Goal: Entertainment & Leisure: Consume media (video, audio)

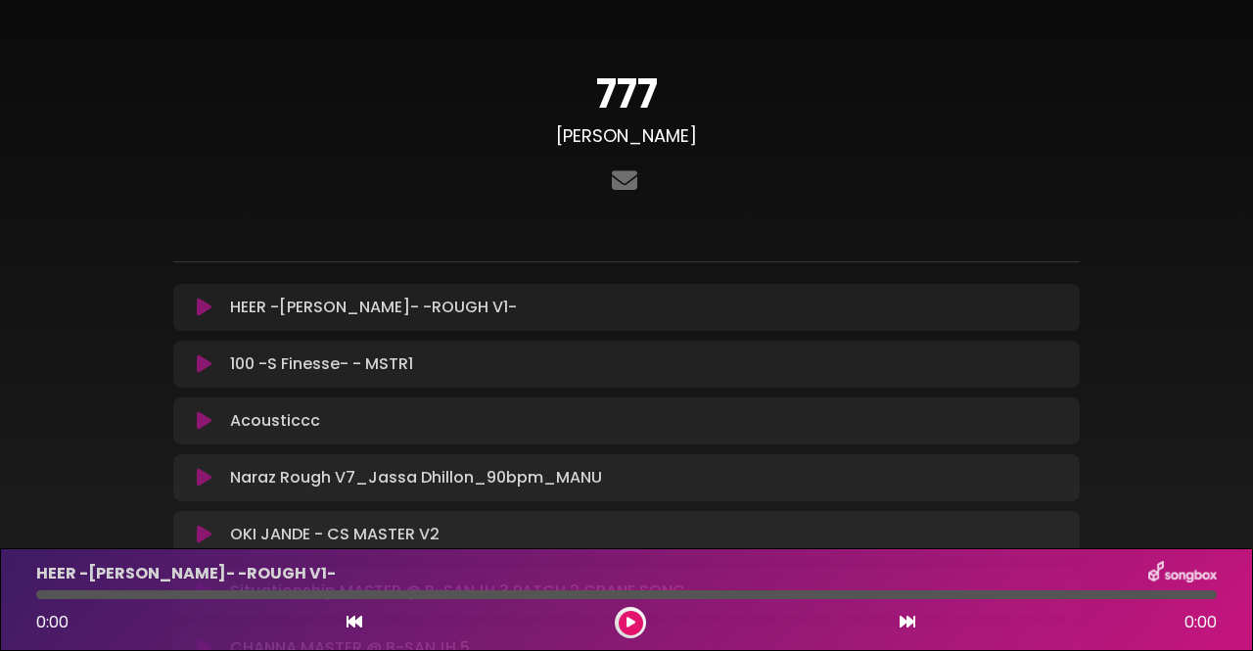
click at [204, 305] on icon at bounding box center [204, 308] width 15 height 20
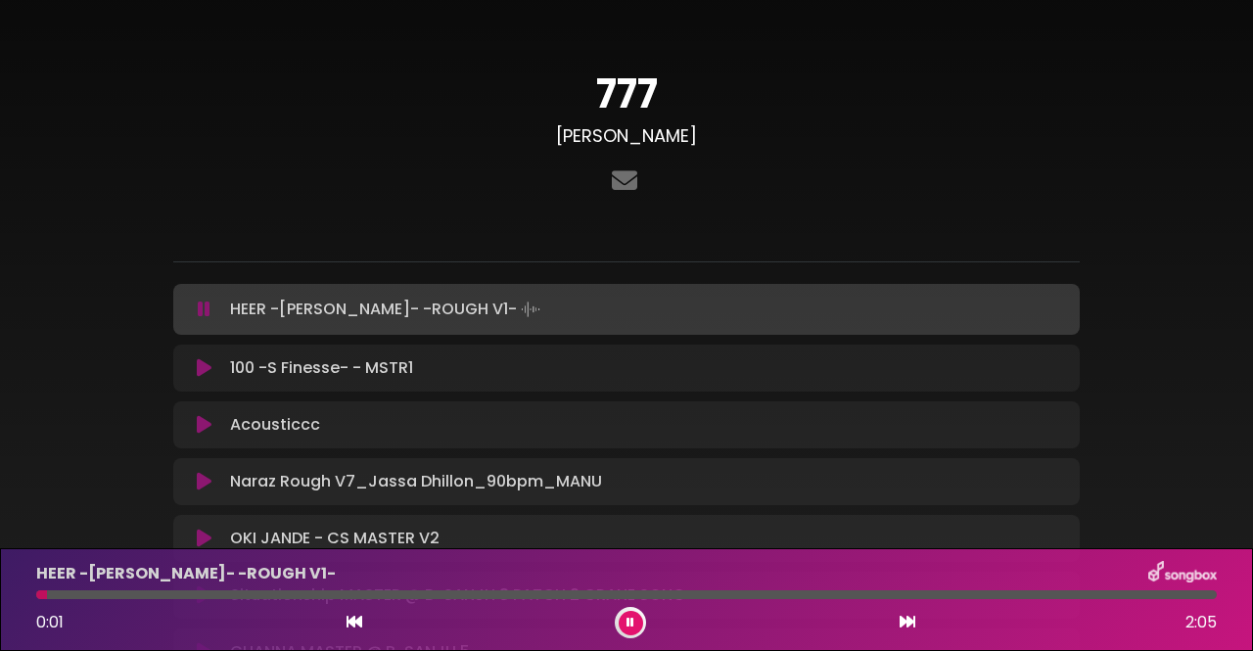
click at [204, 305] on icon at bounding box center [204, 310] width 13 height 20
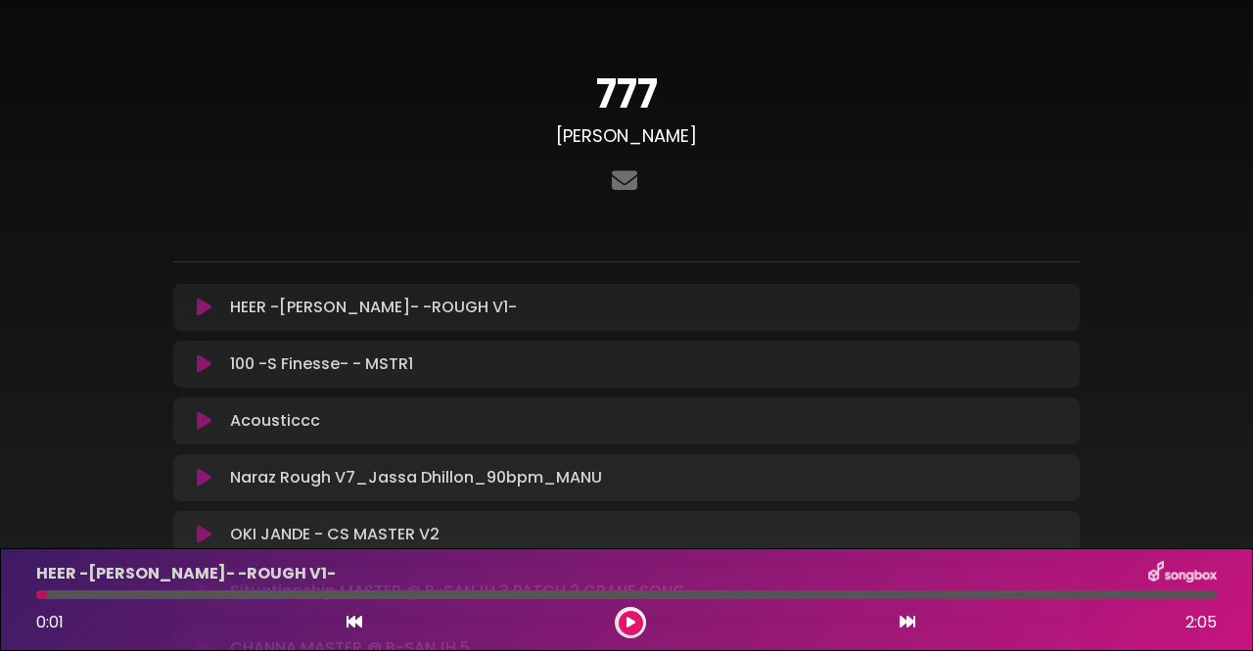
click at [204, 305] on icon at bounding box center [204, 308] width 15 height 20
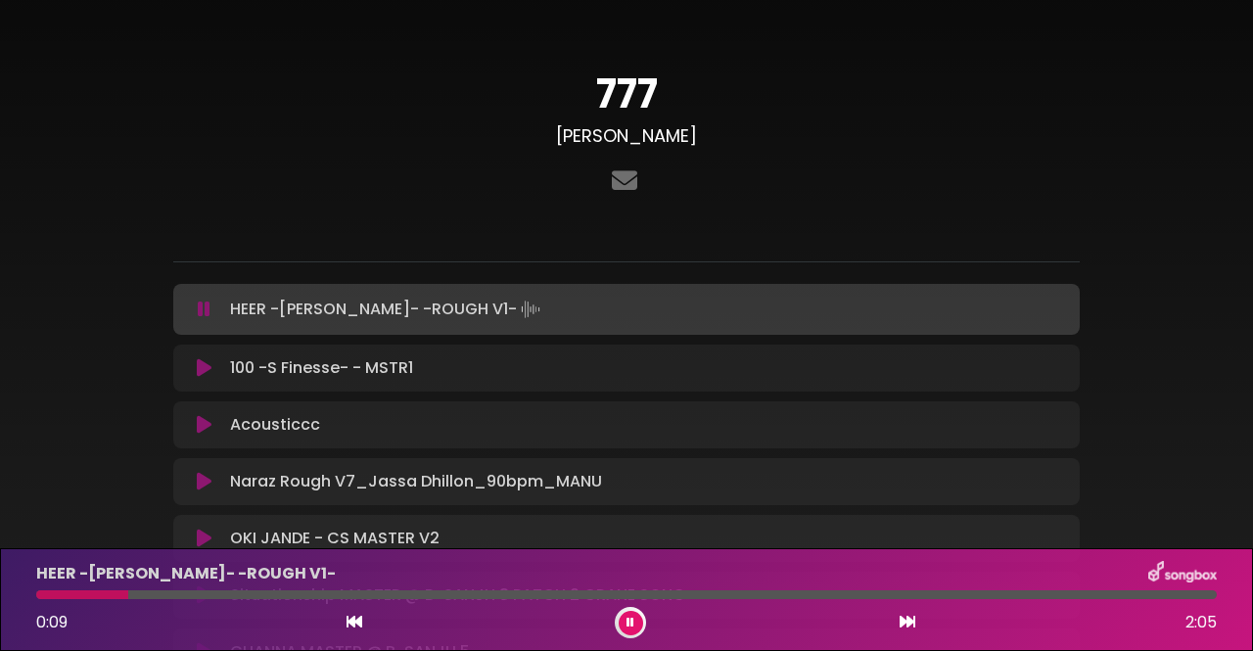
click at [1197, 367] on div "777 [PERSON_NAME] ×" at bounding box center [626, 422] width 1253 height 799
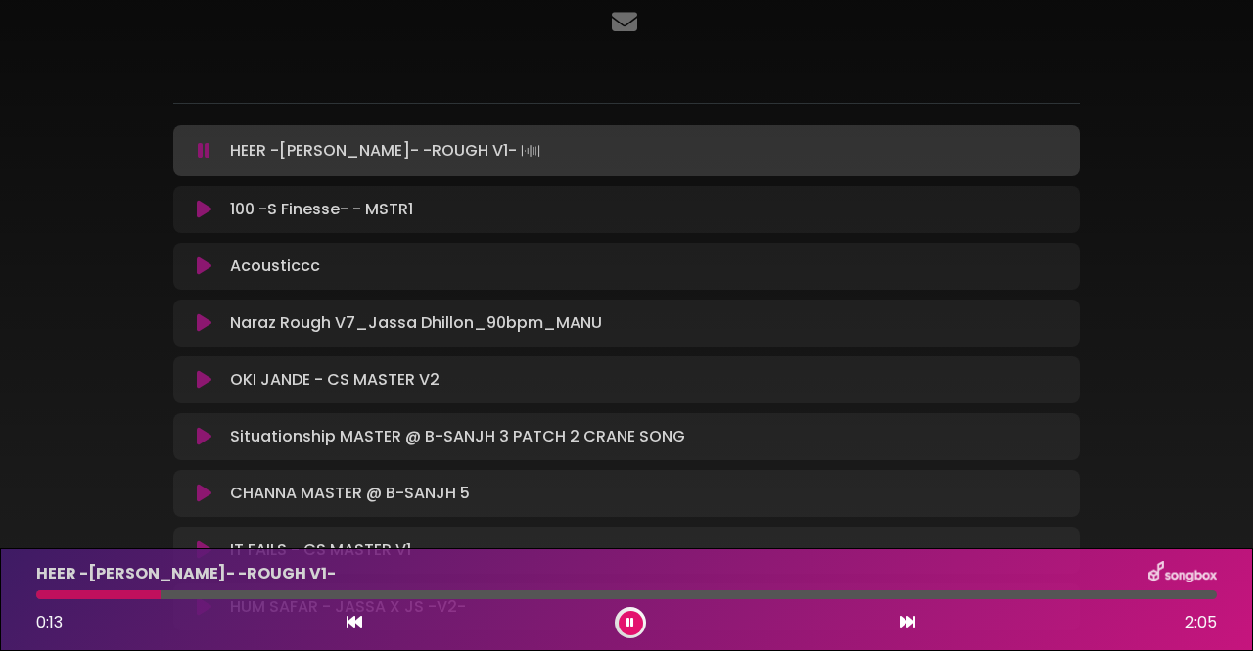
scroll to position [157, 0]
click at [627, 630] on button at bounding box center [631, 623] width 24 height 24
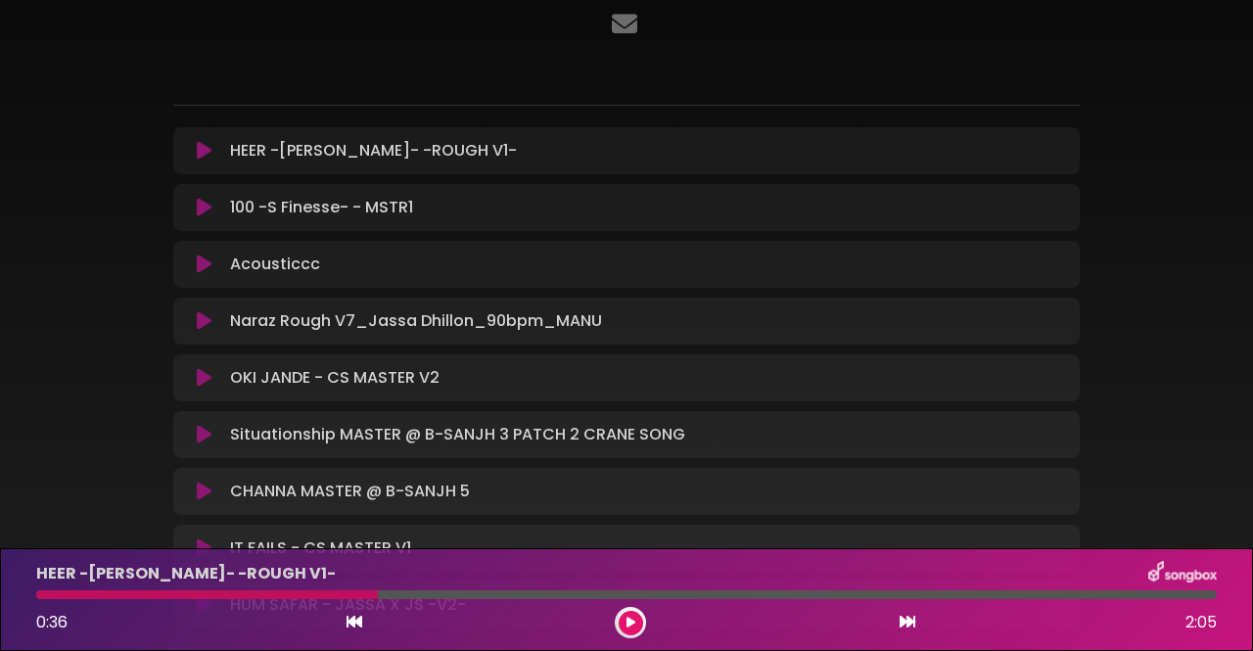
click at [1182, 338] on div "777 [PERSON_NAME]" at bounding box center [627, 264] width 1116 height 795
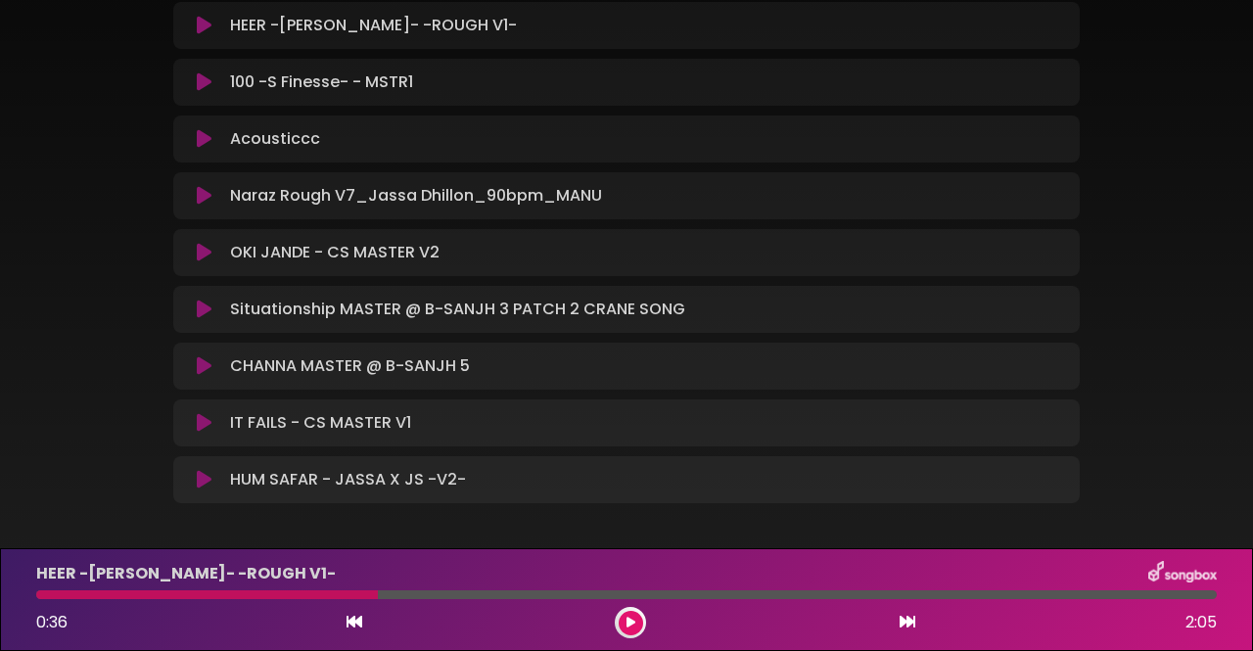
scroll to position [282, 0]
click at [627, 622] on icon at bounding box center [631, 623] width 9 height 12
click at [203, 28] on icon at bounding box center [204, 26] width 15 height 20
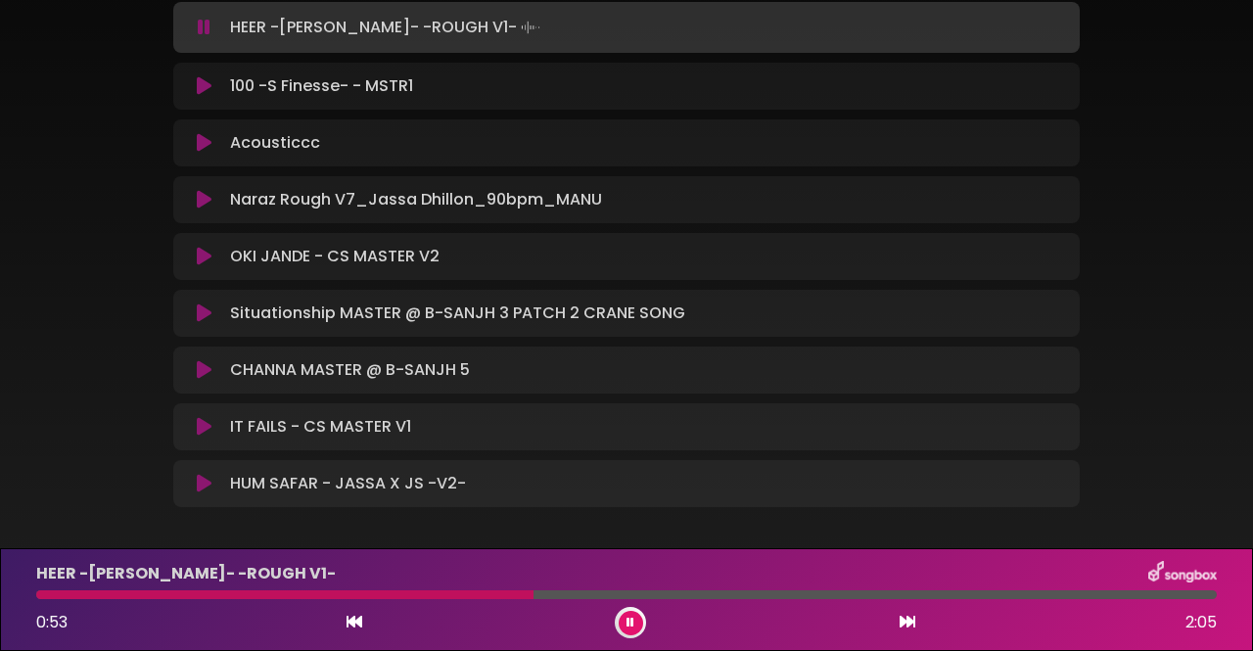
click at [203, 28] on icon at bounding box center [204, 28] width 13 height 20
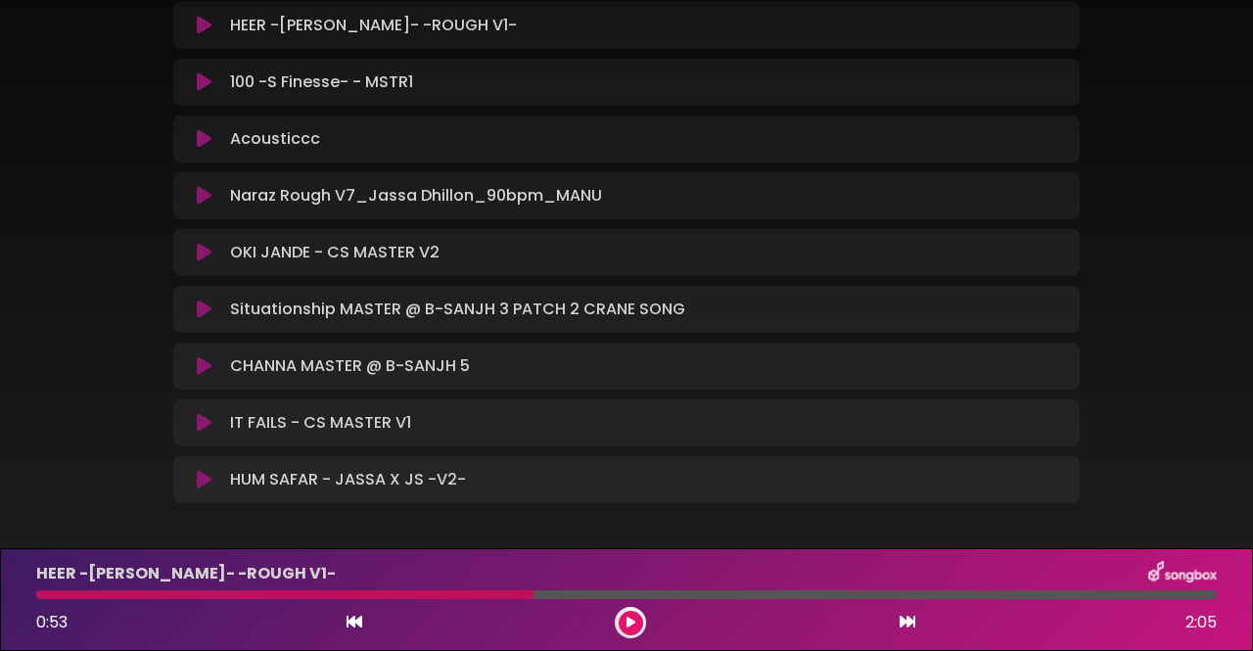
click at [203, 28] on icon at bounding box center [204, 26] width 15 height 20
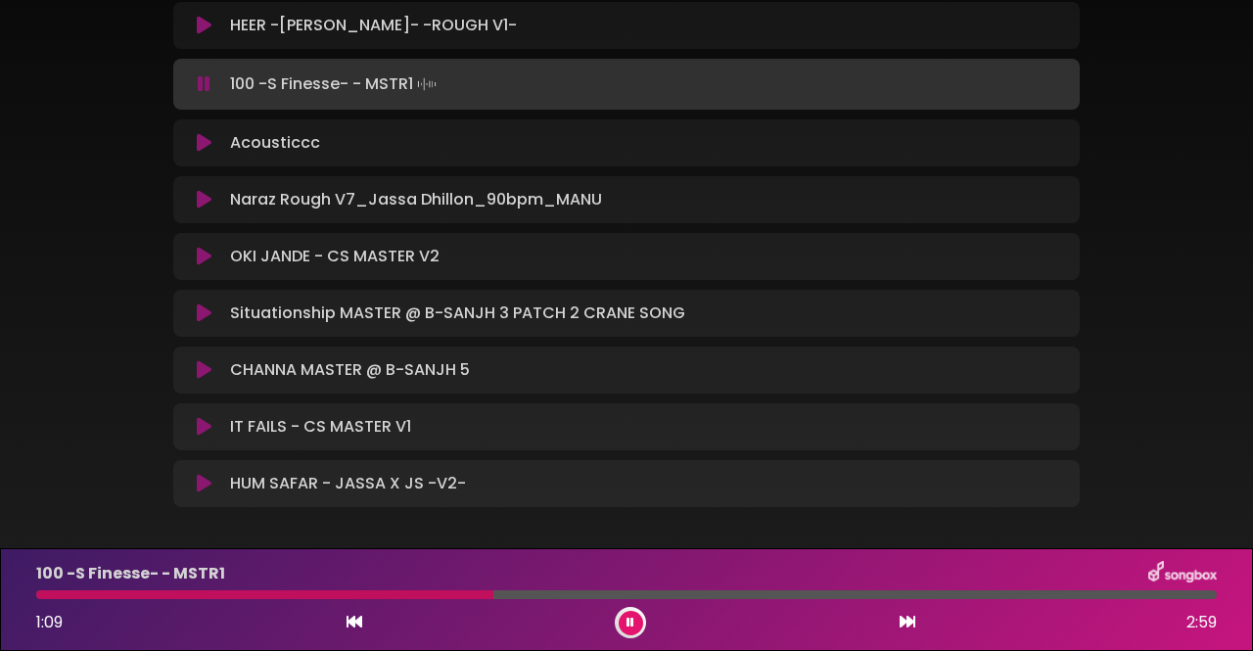
click at [202, 133] on icon at bounding box center [204, 143] width 15 height 20
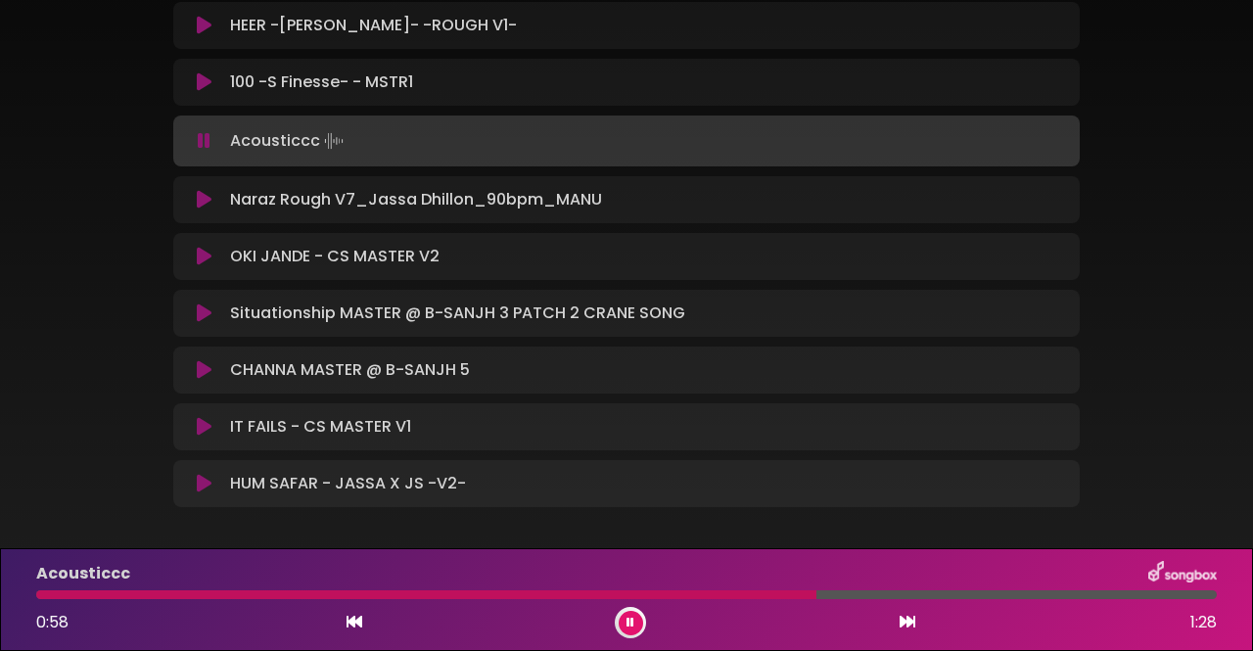
click at [206, 202] on icon at bounding box center [204, 200] width 15 height 20
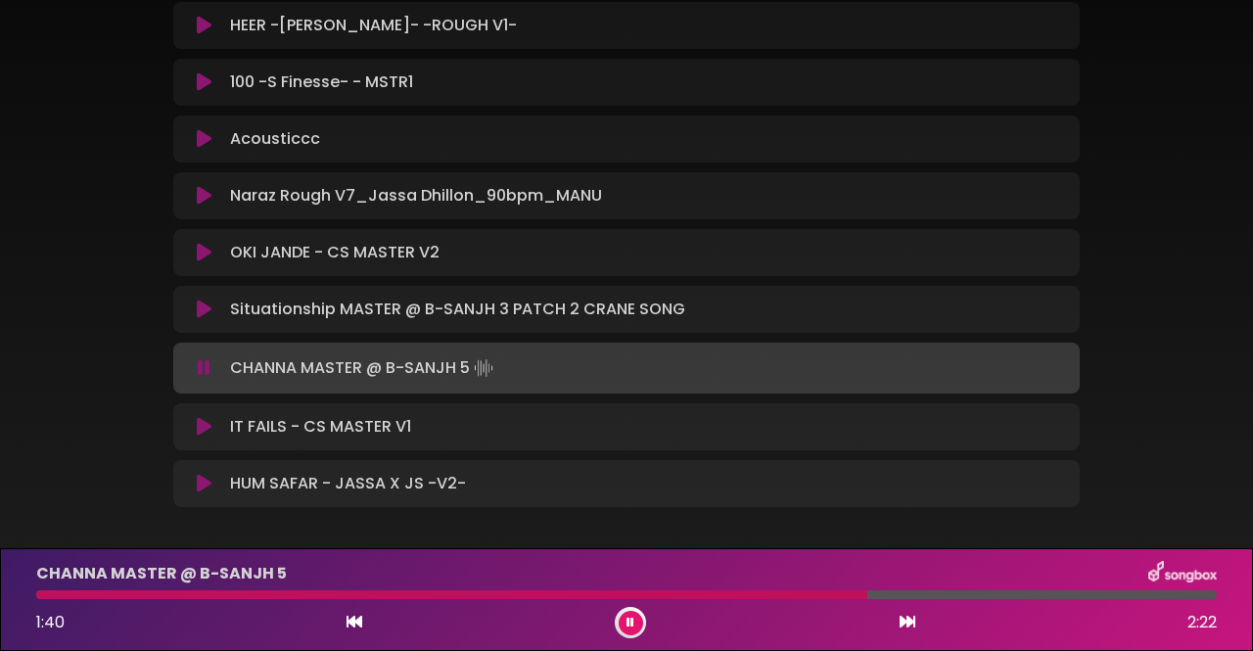
click at [199, 424] on icon at bounding box center [204, 427] width 15 height 20
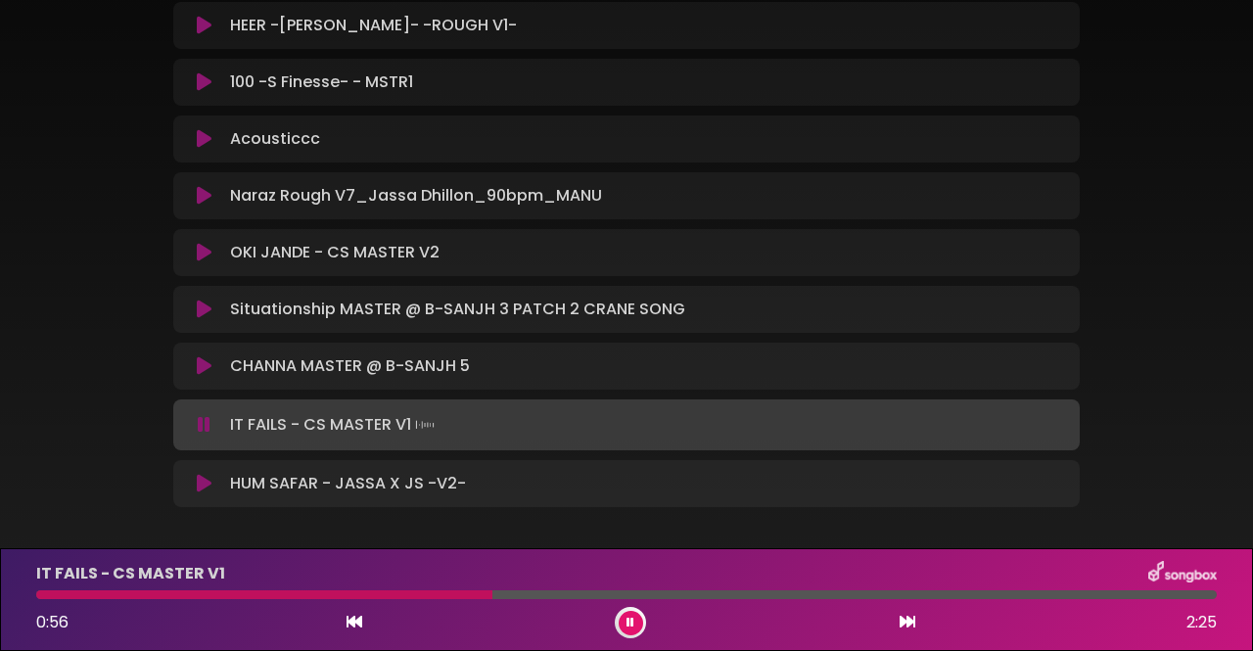
click at [206, 487] on icon at bounding box center [204, 484] width 15 height 20
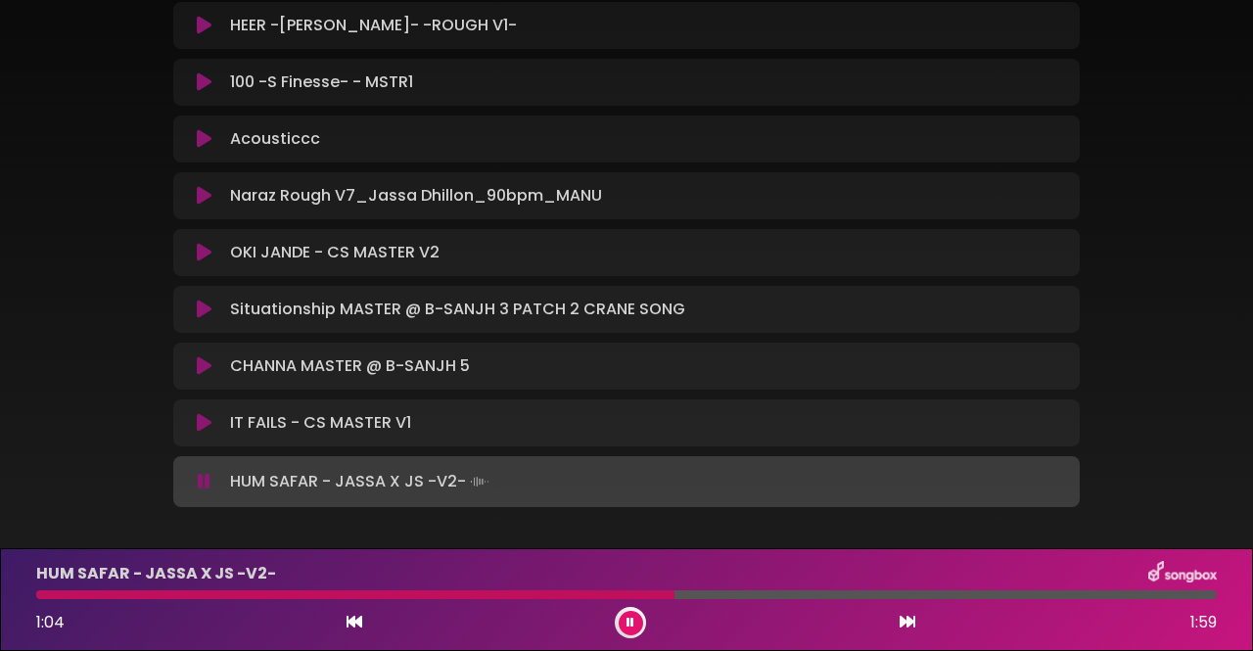
click at [73, 592] on div at bounding box center [355, 594] width 638 height 9
click at [209, 481] on icon at bounding box center [204, 482] width 13 height 20
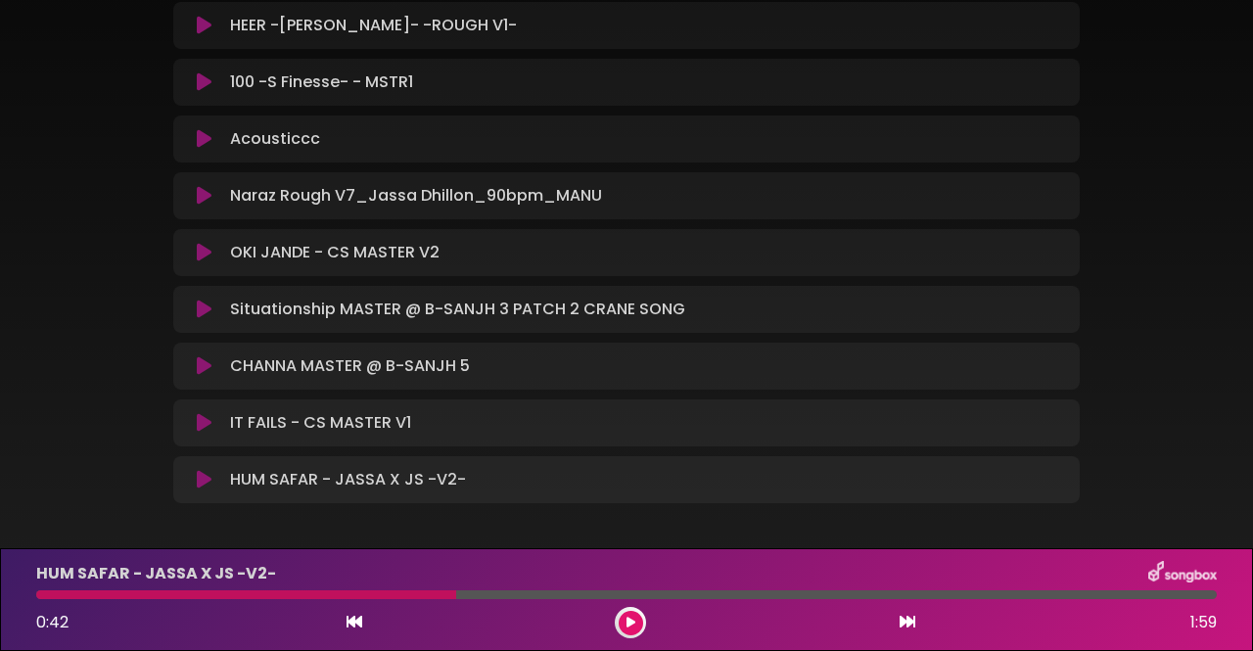
click at [1202, 143] on div "777 [PERSON_NAME] ×" at bounding box center [626, 139] width 1253 height 795
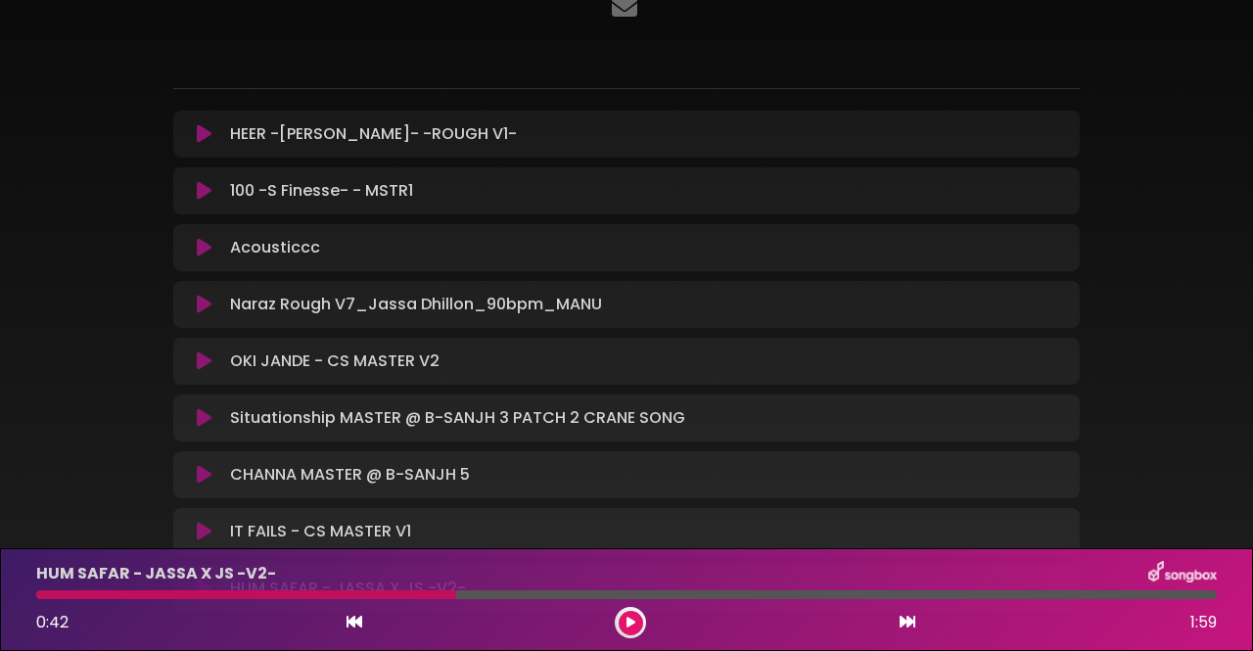
scroll to position [125, 0]
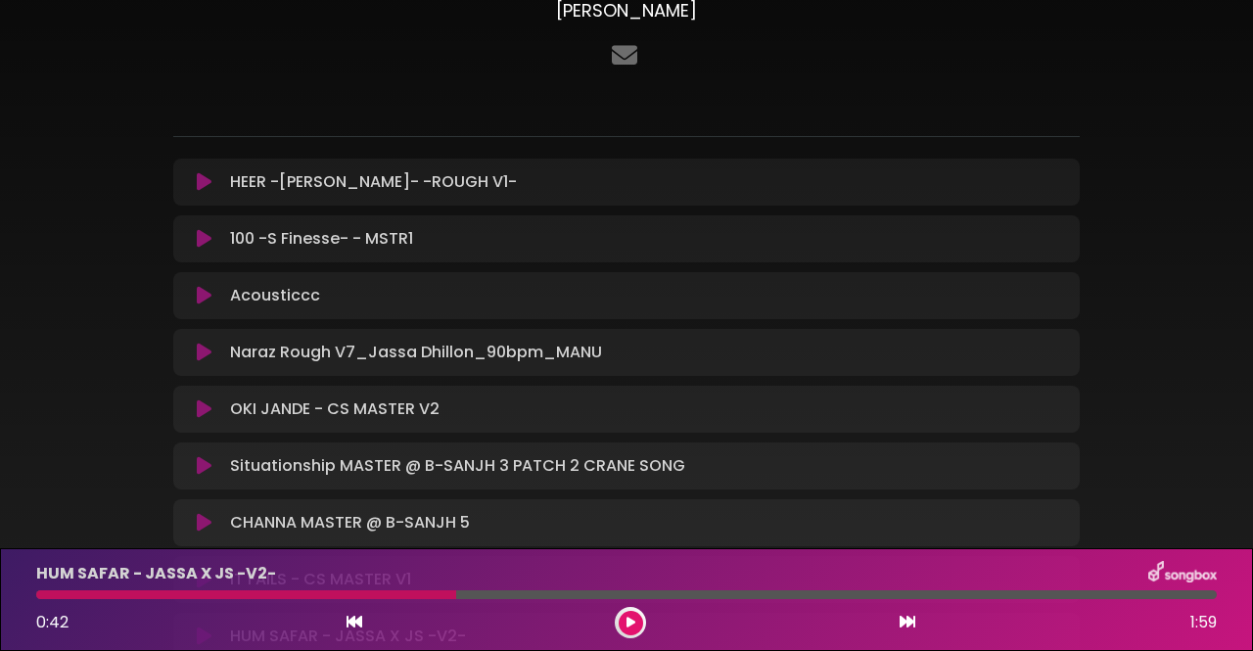
click at [197, 177] on icon at bounding box center [204, 182] width 15 height 20
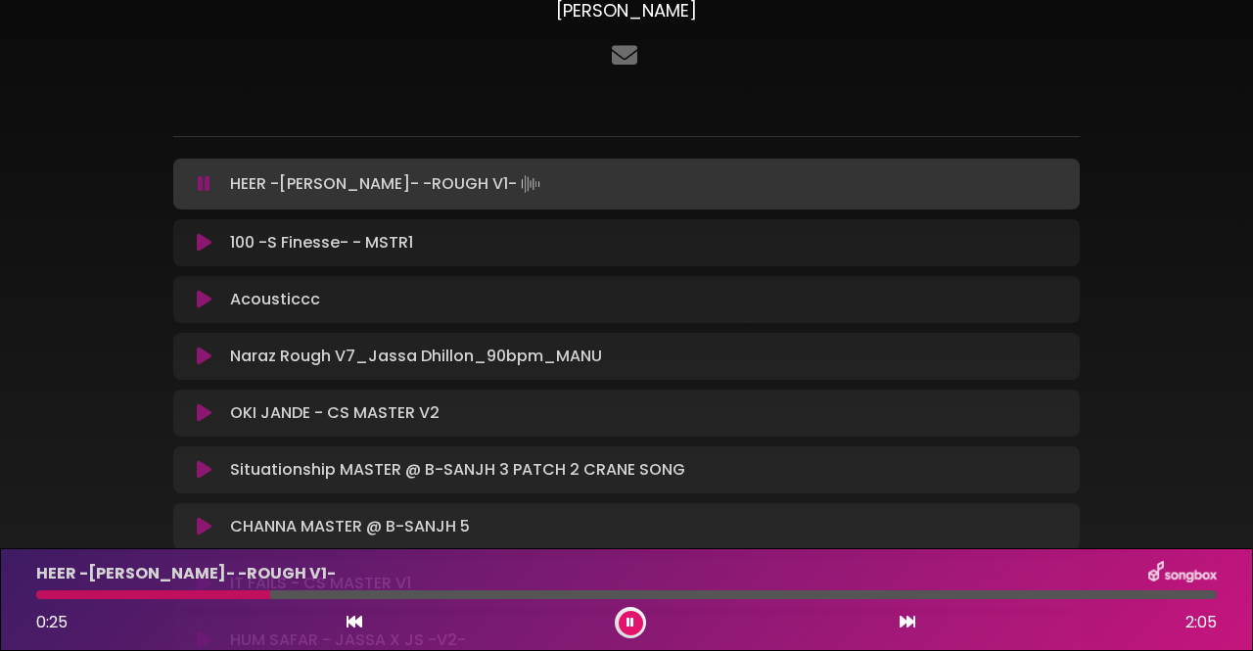
click at [206, 242] on icon at bounding box center [204, 243] width 15 height 20
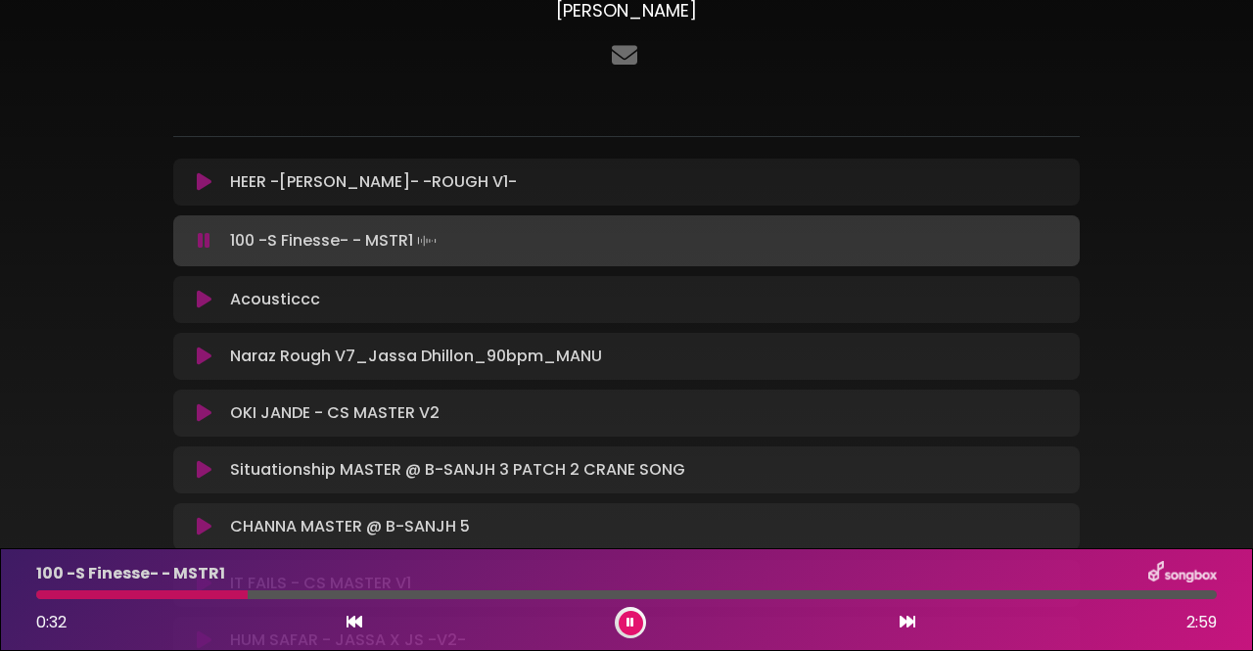
click at [200, 305] on icon at bounding box center [204, 300] width 15 height 20
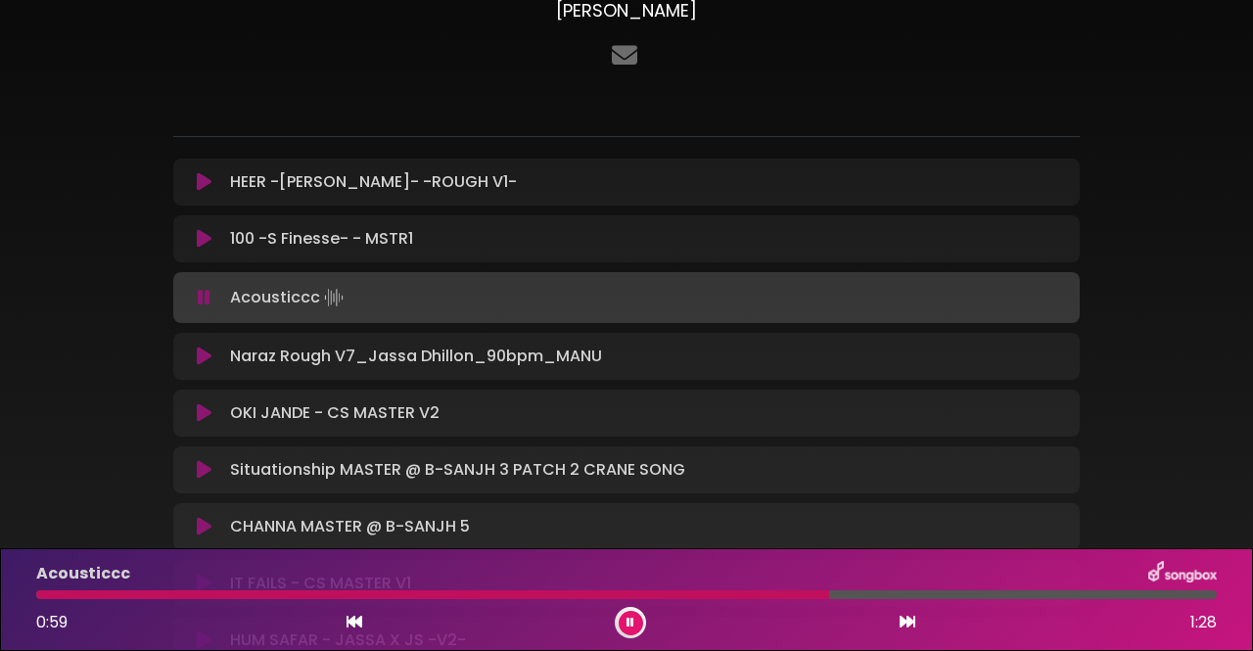
click at [210, 354] on icon at bounding box center [204, 357] width 15 height 20
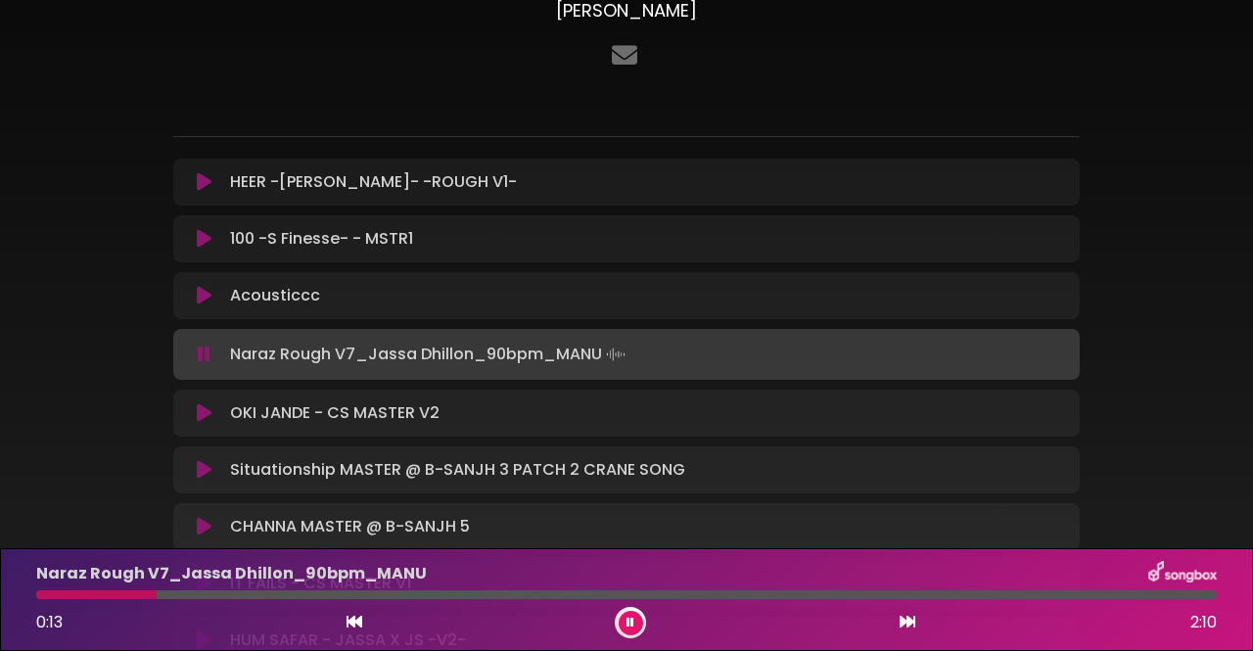
click at [1176, 416] on div "777 [PERSON_NAME]" at bounding box center [627, 297] width 1116 height 799
click at [634, 623] on button at bounding box center [631, 623] width 24 height 24
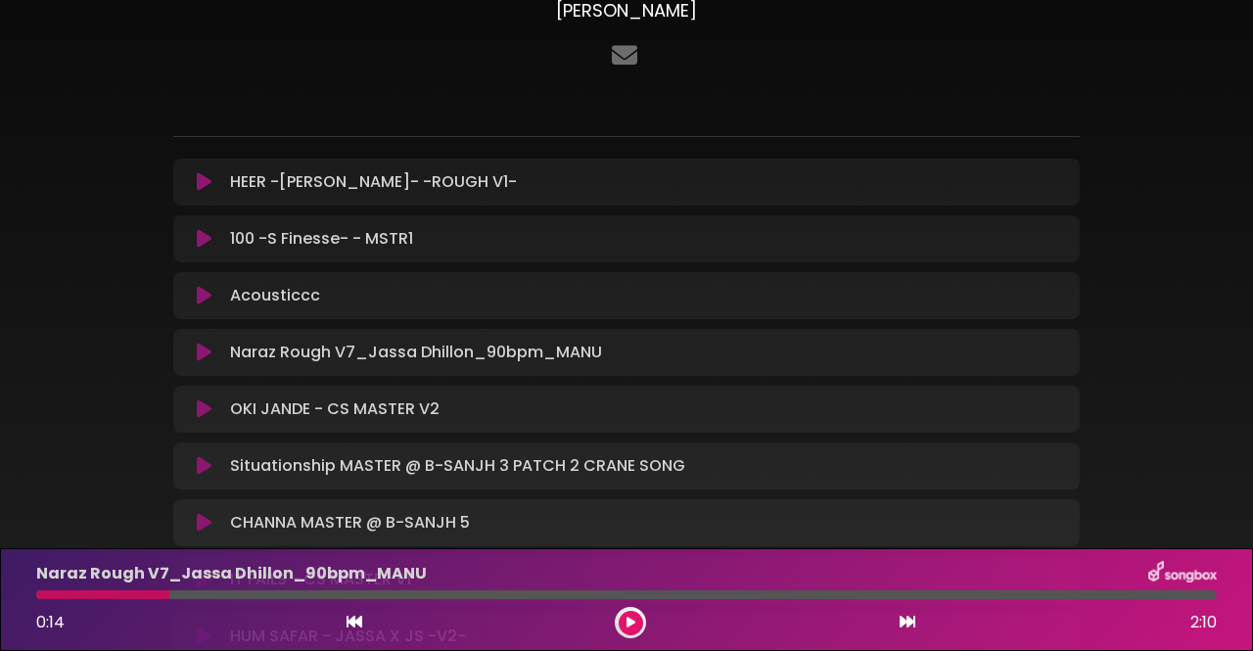
click at [634, 623] on button at bounding box center [631, 623] width 24 height 24
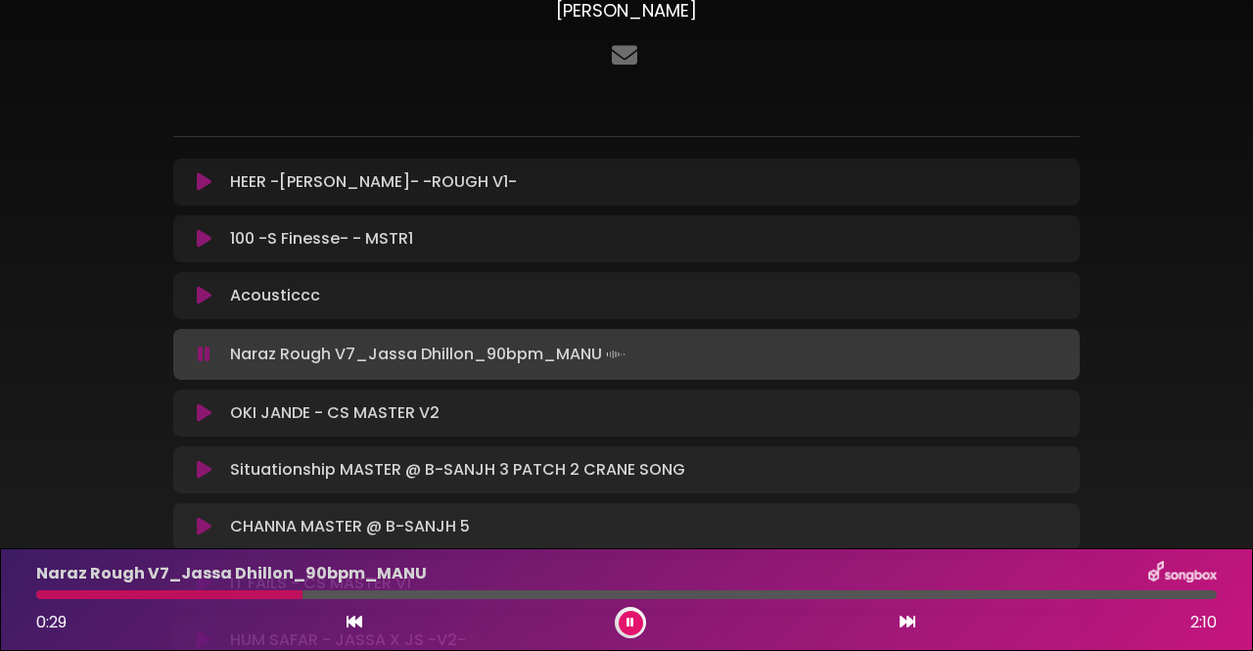
click at [634, 623] on button at bounding box center [631, 623] width 24 height 24
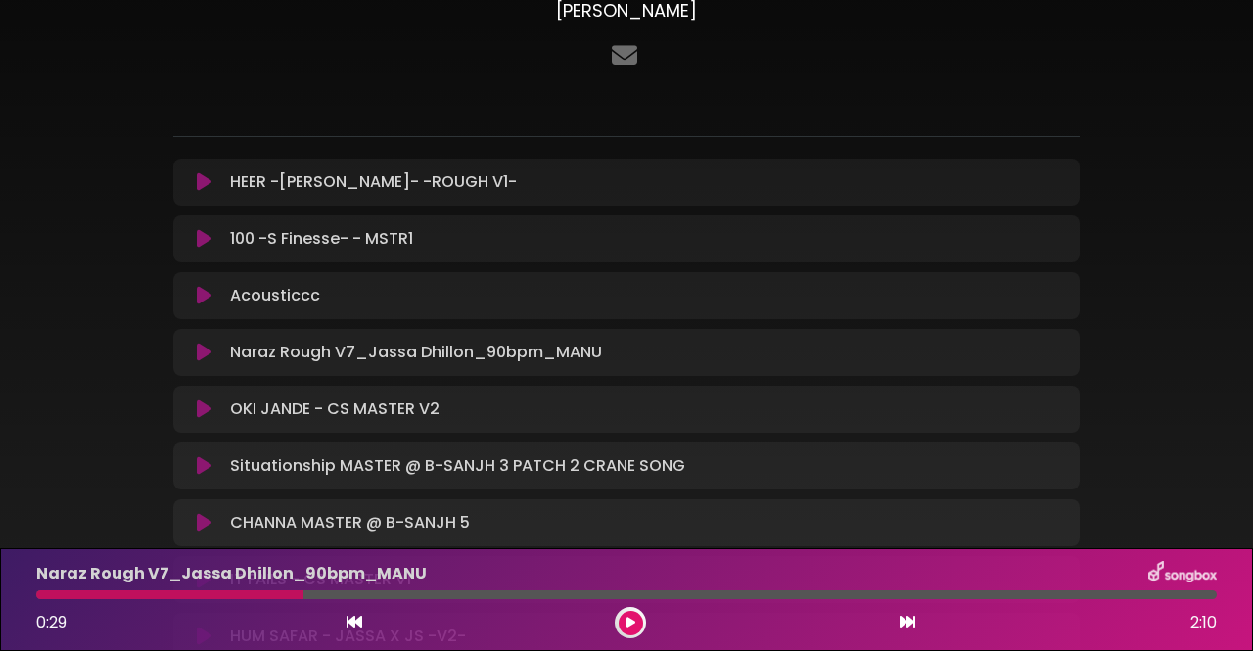
click at [634, 623] on button at bounding box center [631, 623] width 24 height 24
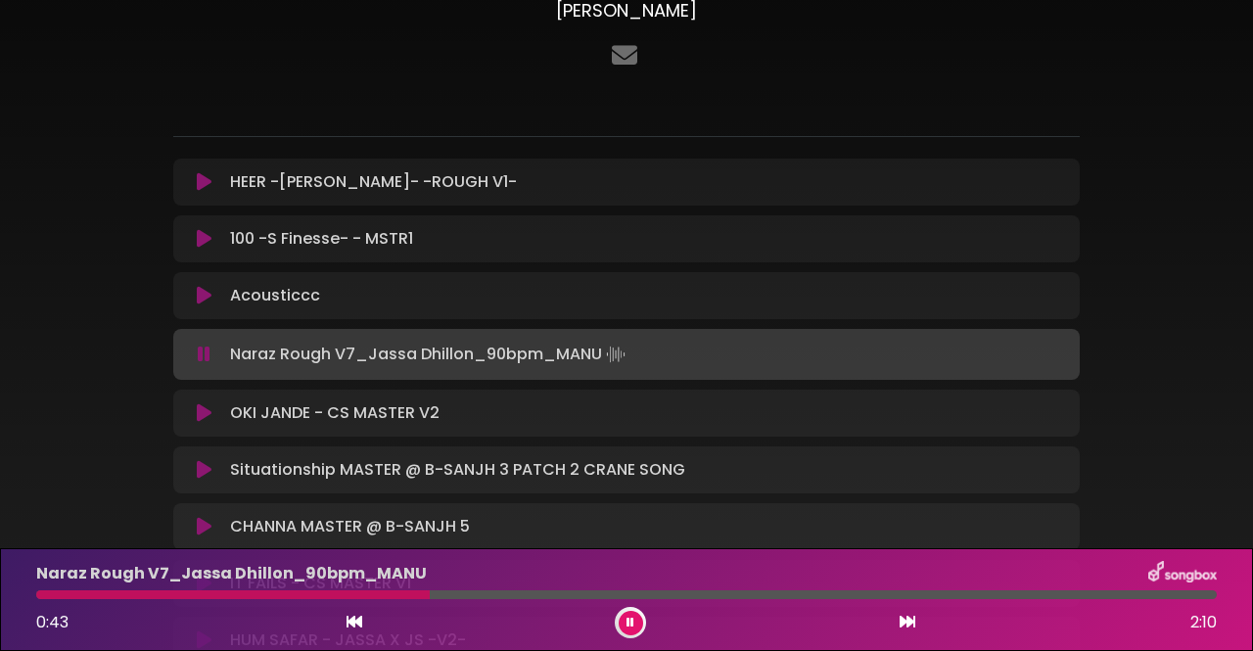
click at [634, 623] on button at bounding box center [631, 623] width 24 height 24
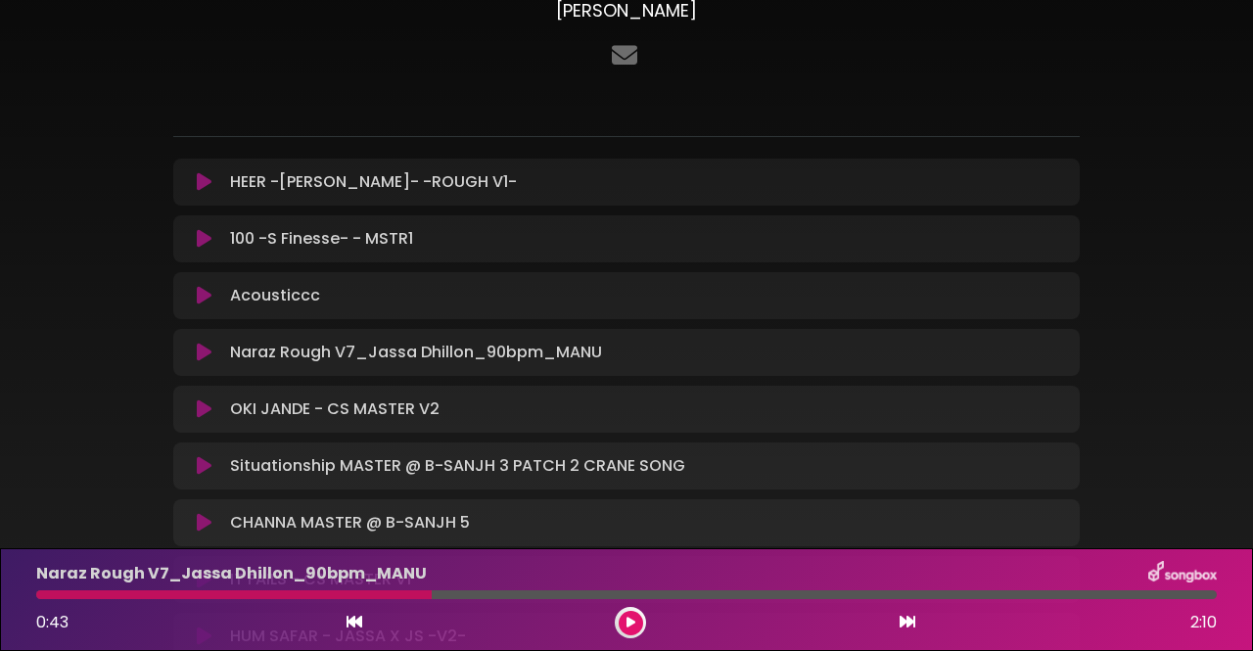
click at [634, 623] on button at bounding box center [631, 623] width 24 height 24
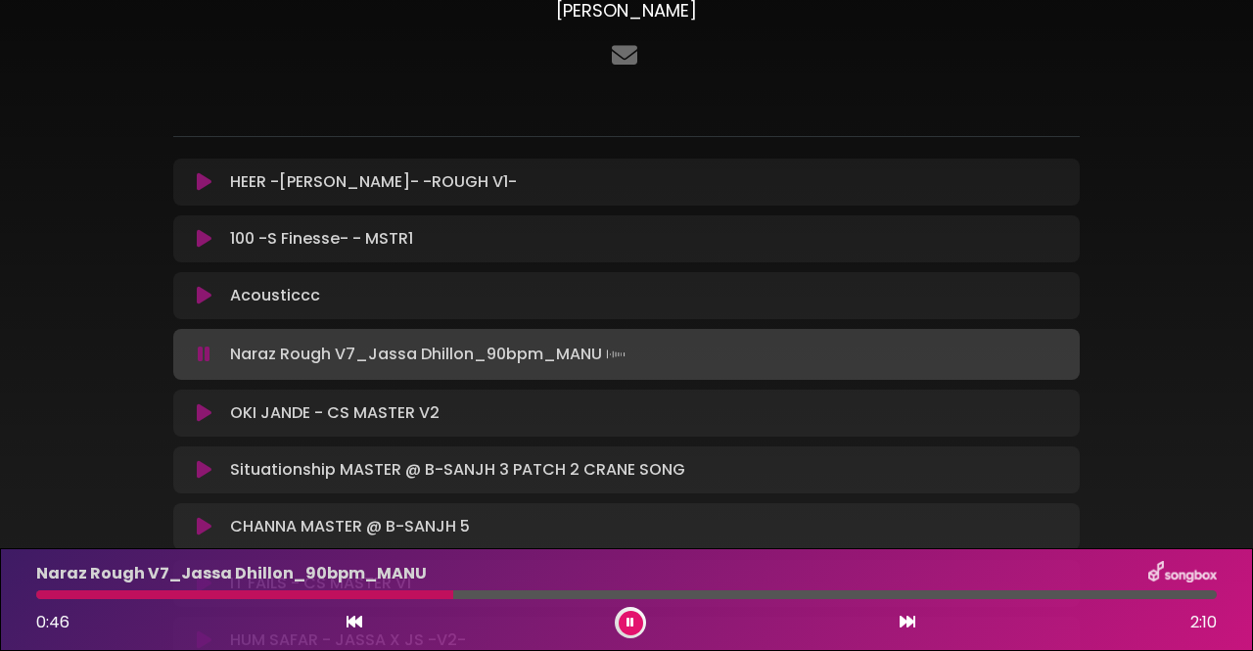
click at [634, 623] on button at bounding box center [631, 623] width 24 height 24
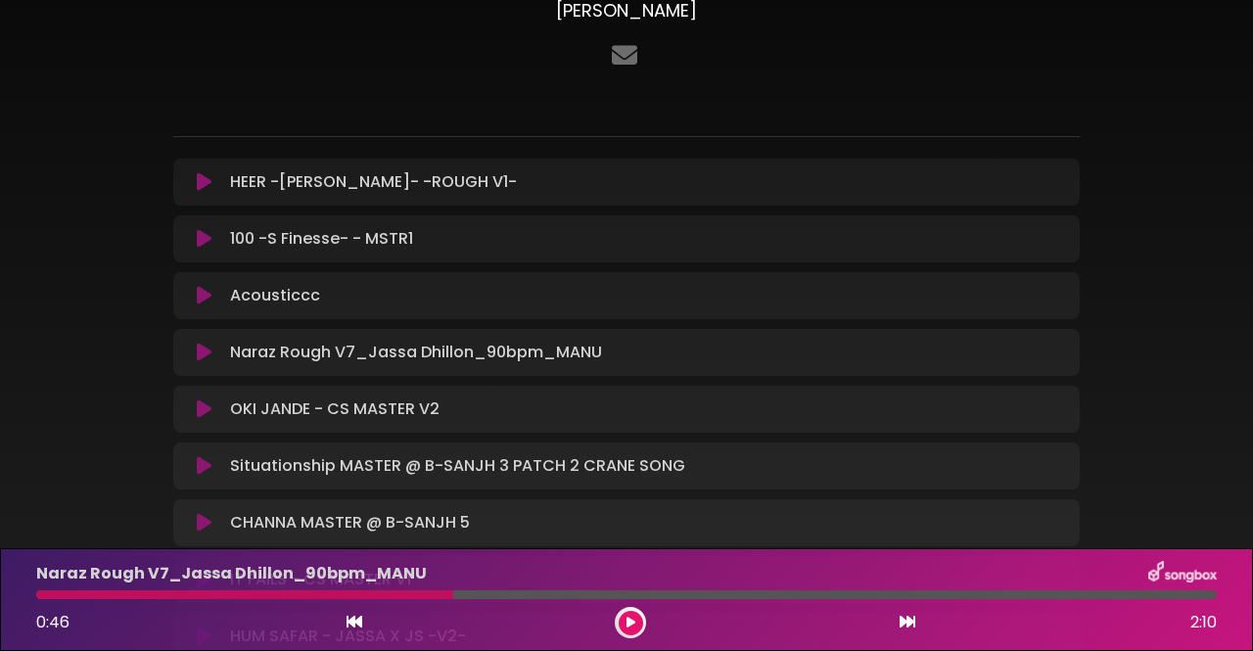
click at [634, 623] on button at bounding box center [631, 623] width 24 height 24
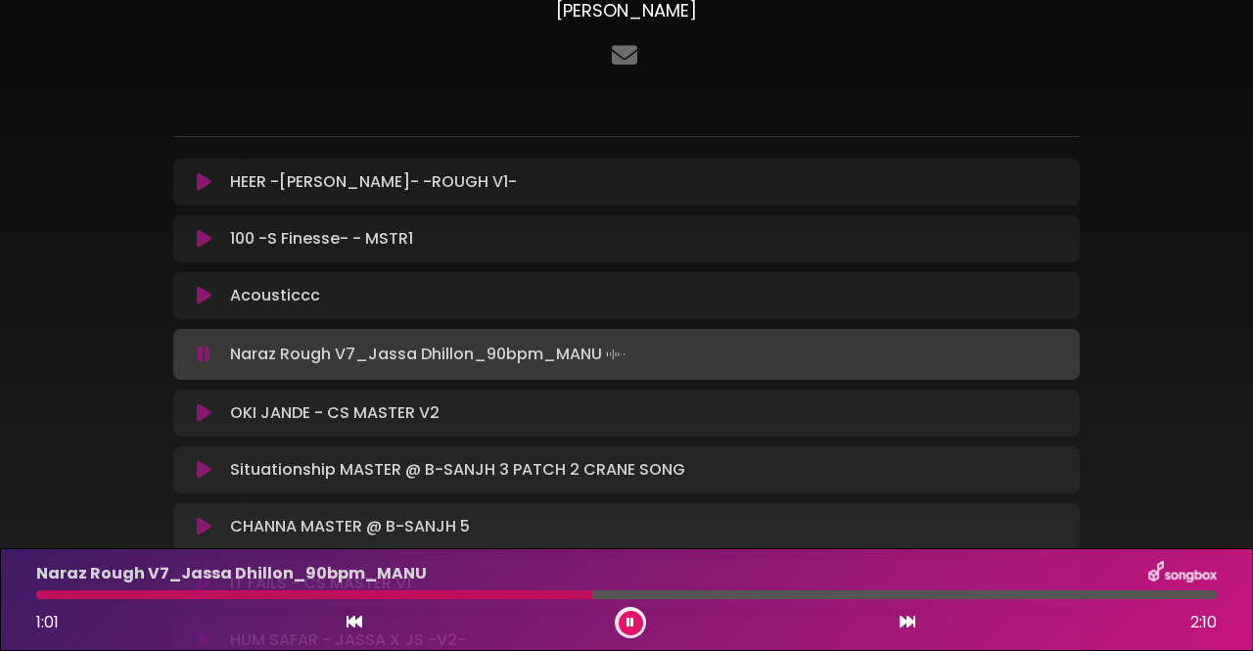
click at [634, 623] on button at bounding box center [631, 623] width 24 height 24
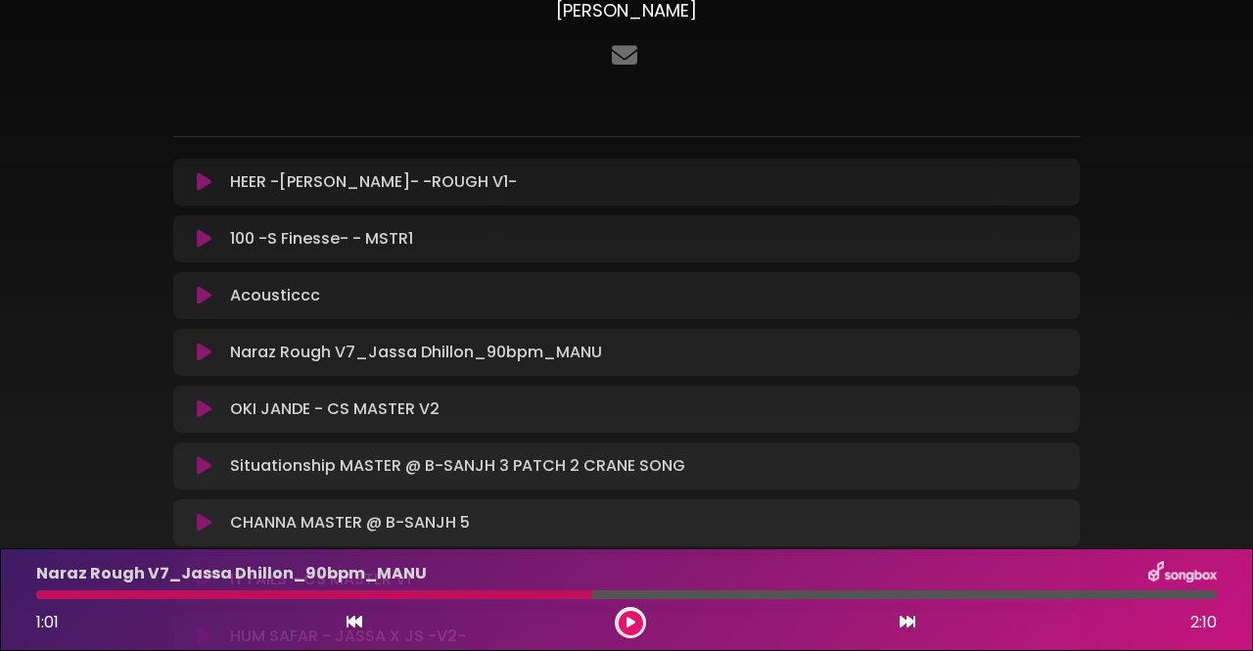
click at [634, 623] on button at bounding box center [631, 623] width 24 height 24
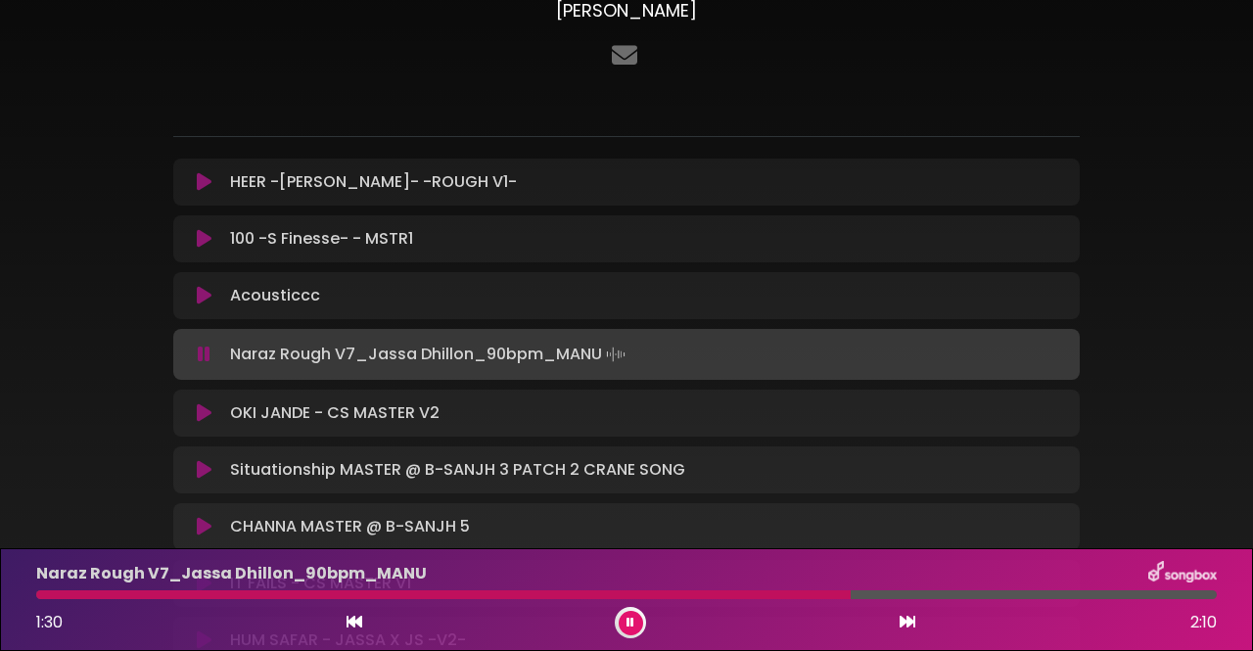
click at [636, 625] on button at bounding box center [631, 623] width 24 height 24
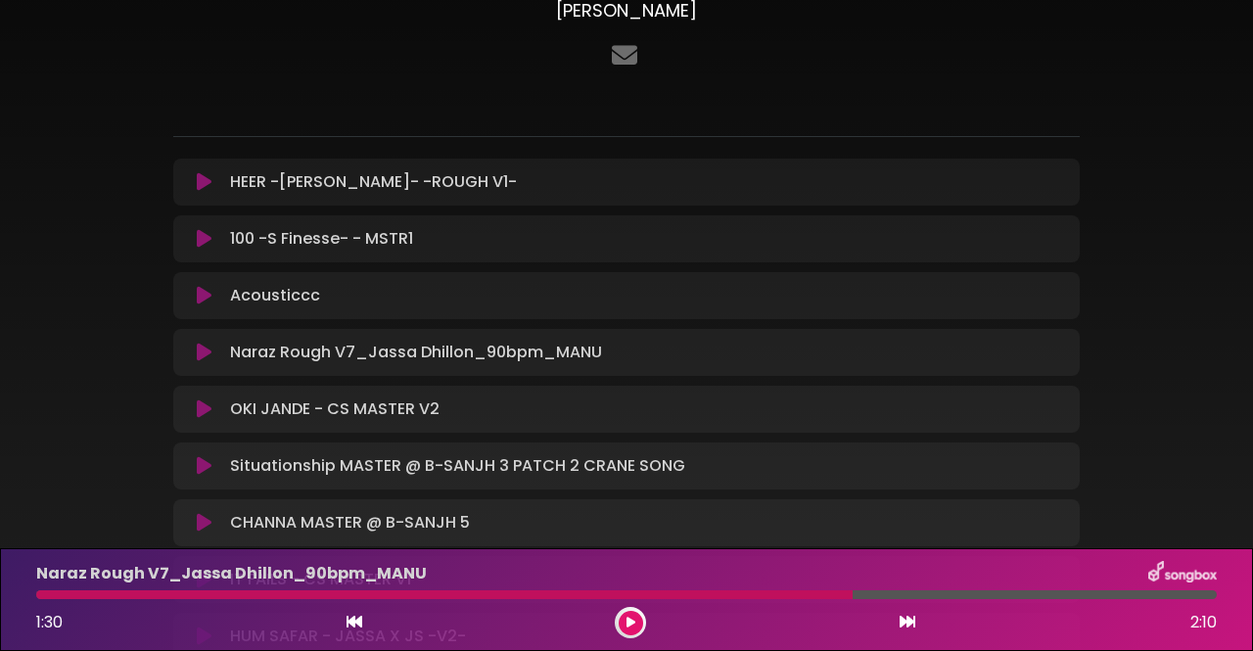
click at [205, 353] on icon at bounding box center [204, 353] width 15 height 20
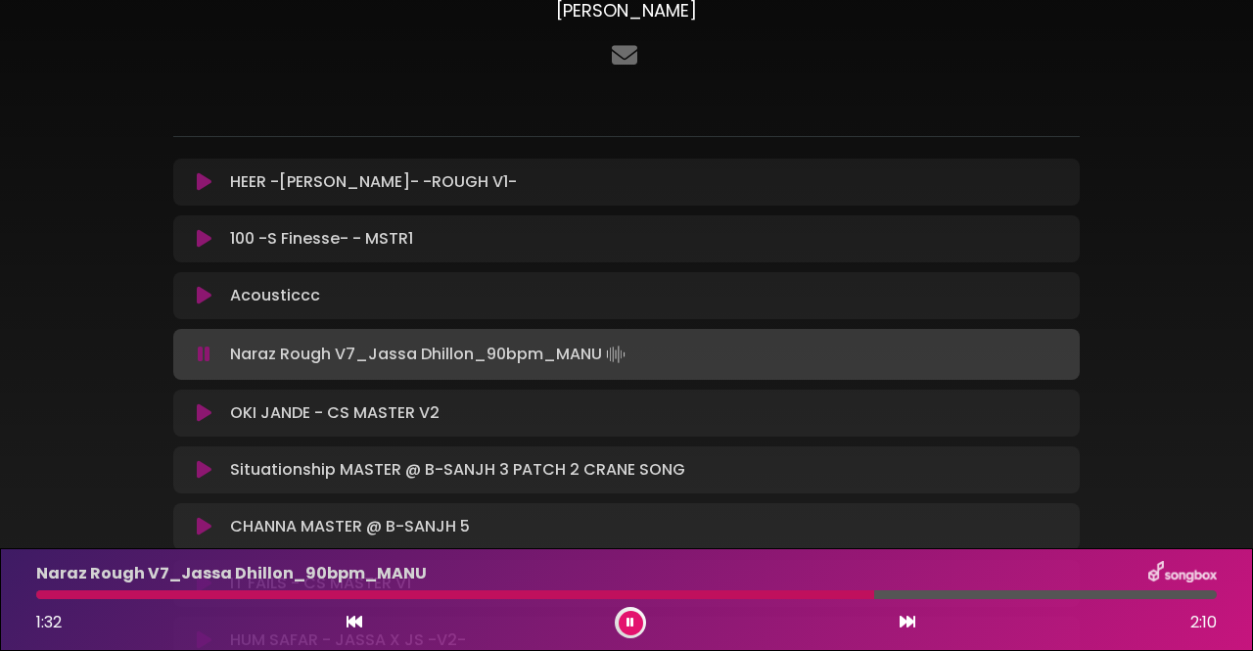
click at [46, 596] on div at bounding box center [455, 594] width 838 height 9
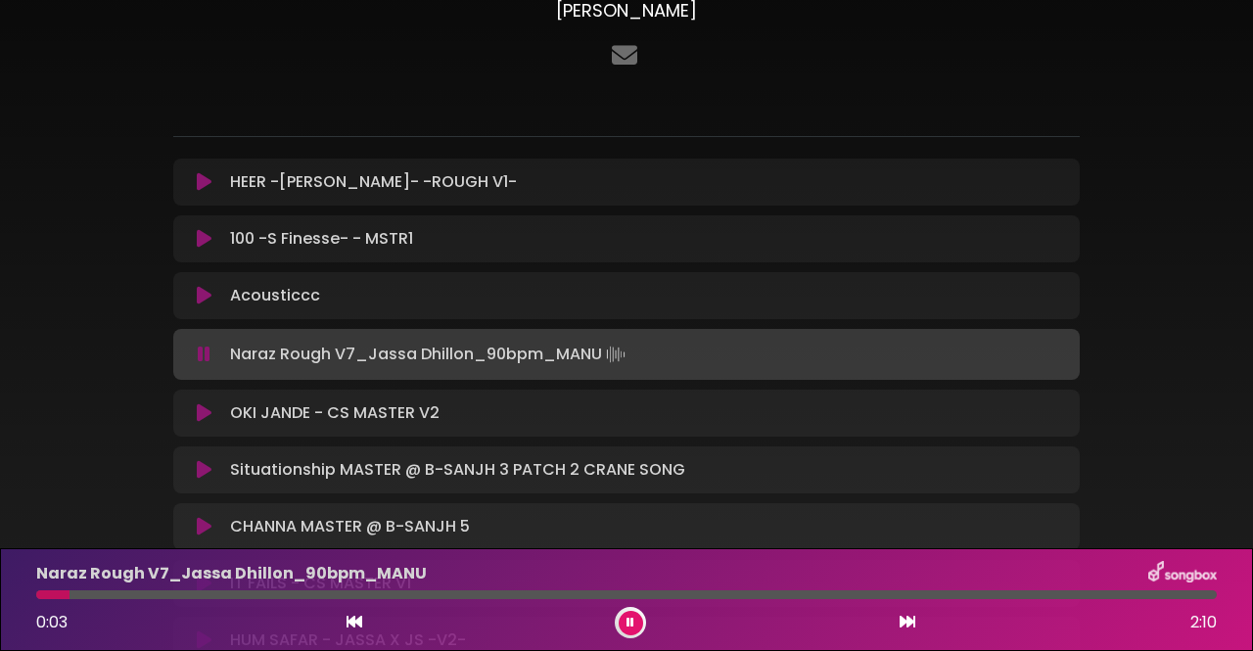
click at [77, 592] on div at bounding box center [626, 594] width 1181 height 9
click at [136, 590] on div at bounding box center [626, 594] width 1181 height 9
click at [205, 358] on icon at bounding box center [204, 355] width 13 height 20
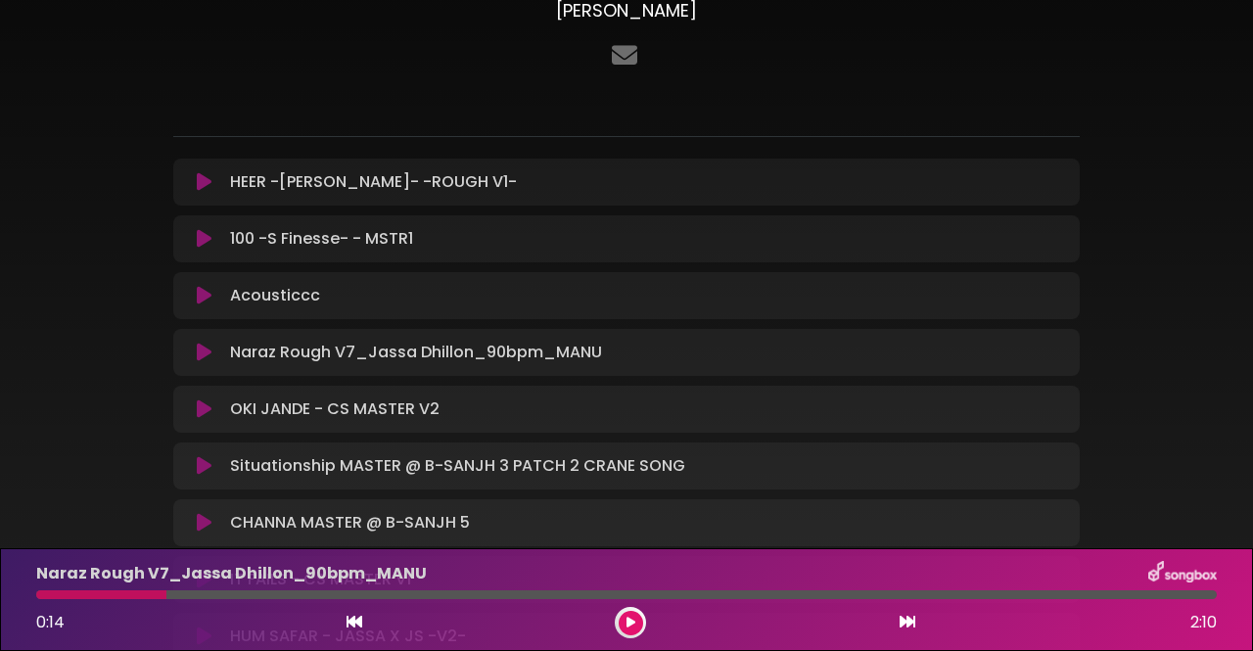
click at [199, 461] on icon at bounding box center [204, 466] width 15 height 20
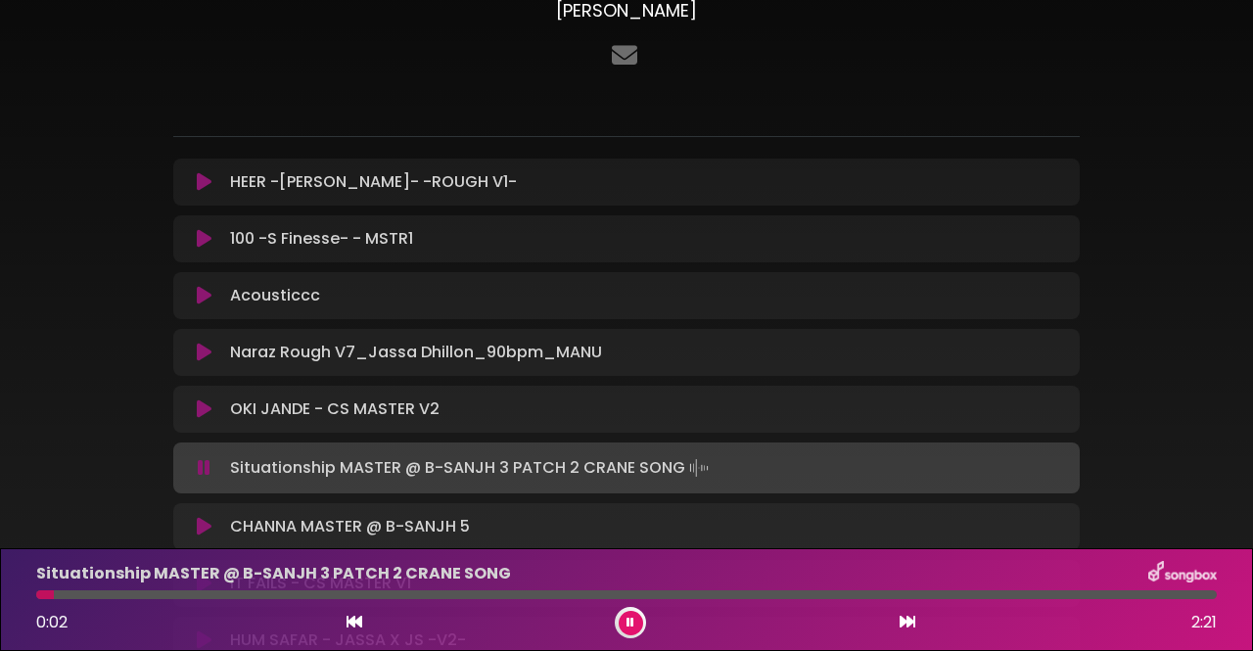
click at [1208, 288] on div "777 [PERSON_NAME] ×" at bounding box center [626, 297] width 1253 height 799
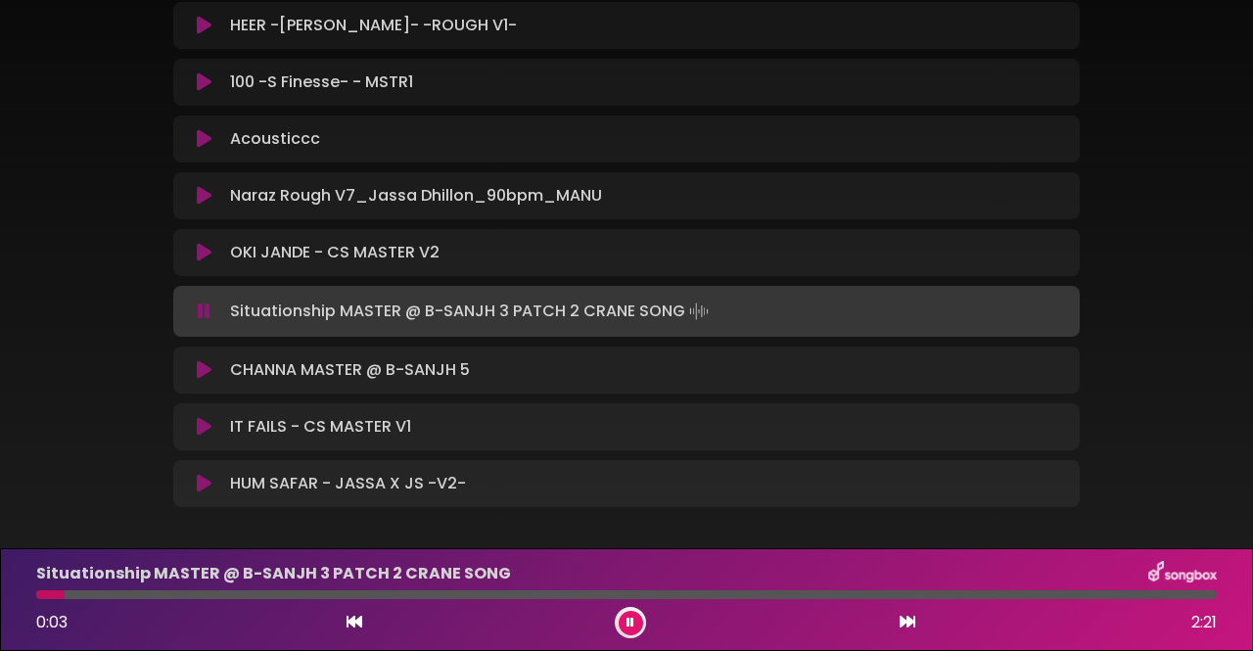
scroll to position [321, 0]
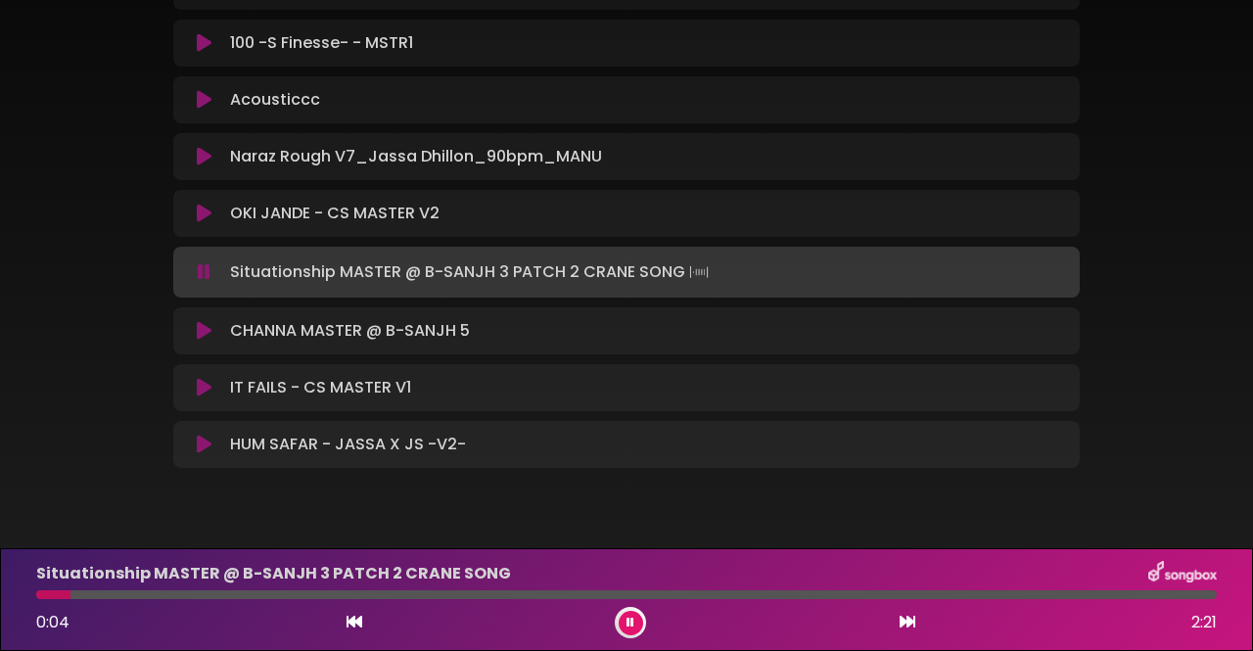
click at [1208, 288] on div "777 [PERSON_NAME] ×" at bounding box center [626, 101] width 1253 height 799
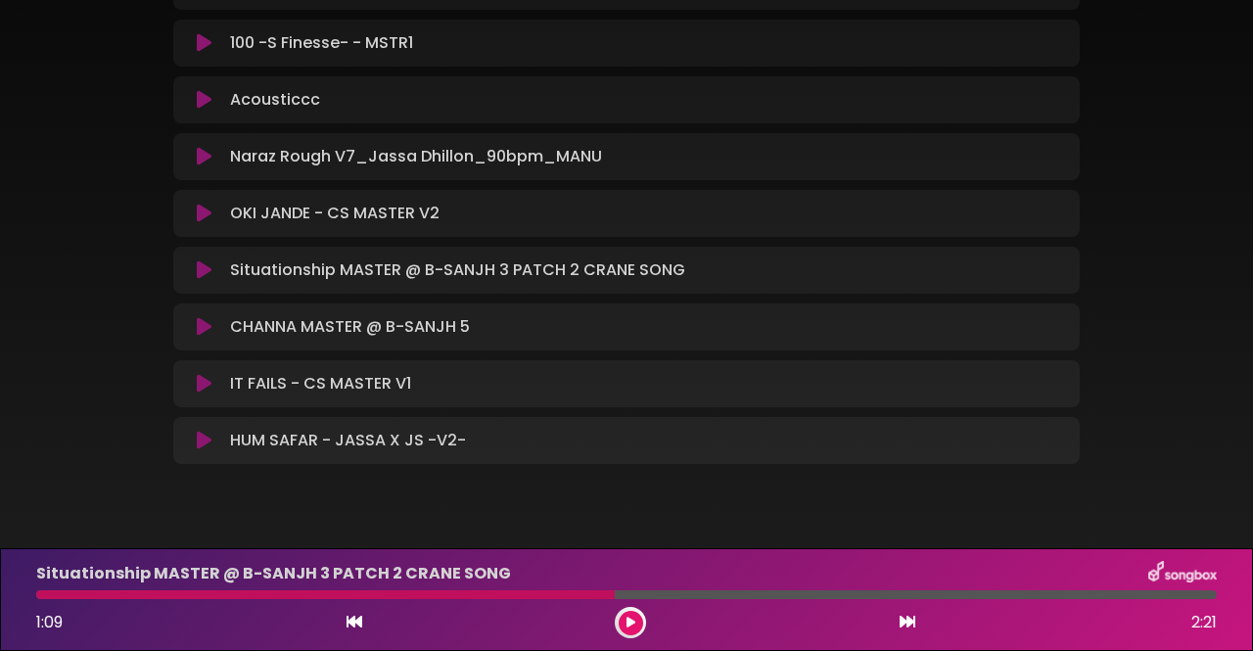
click at [638, 614] on button at bounding box center [631, 623] width 24 height 24
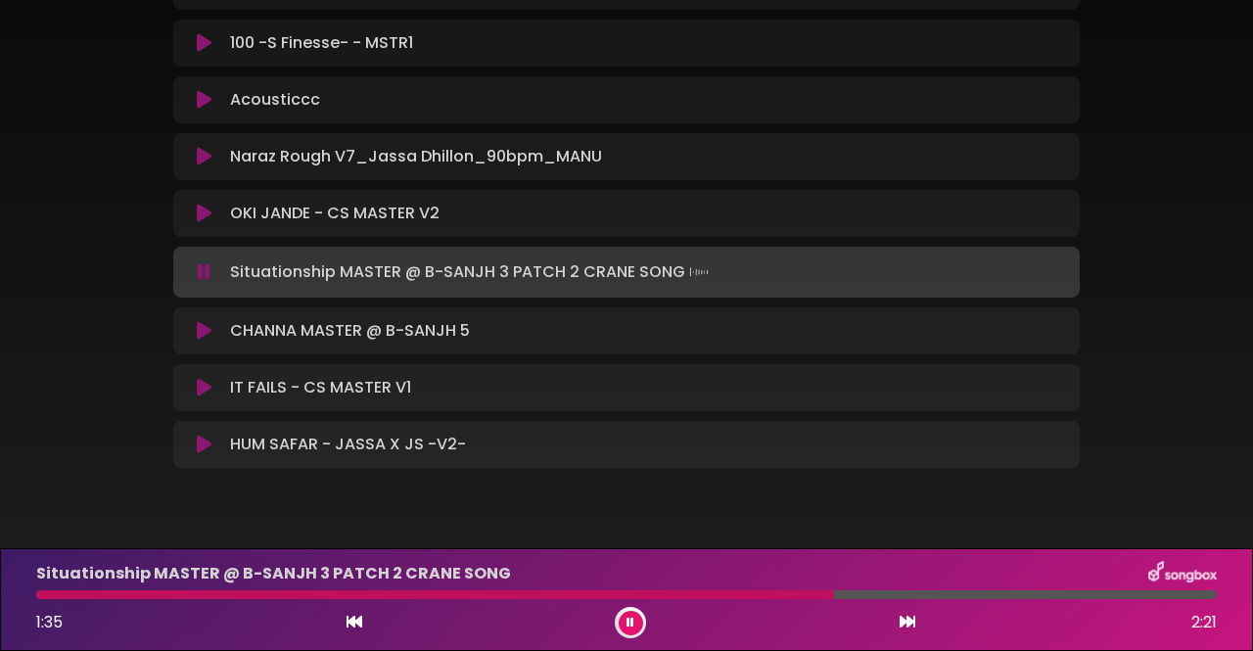
click at [56, 594] on div at bounding box center [435, 594] width 798 height 9
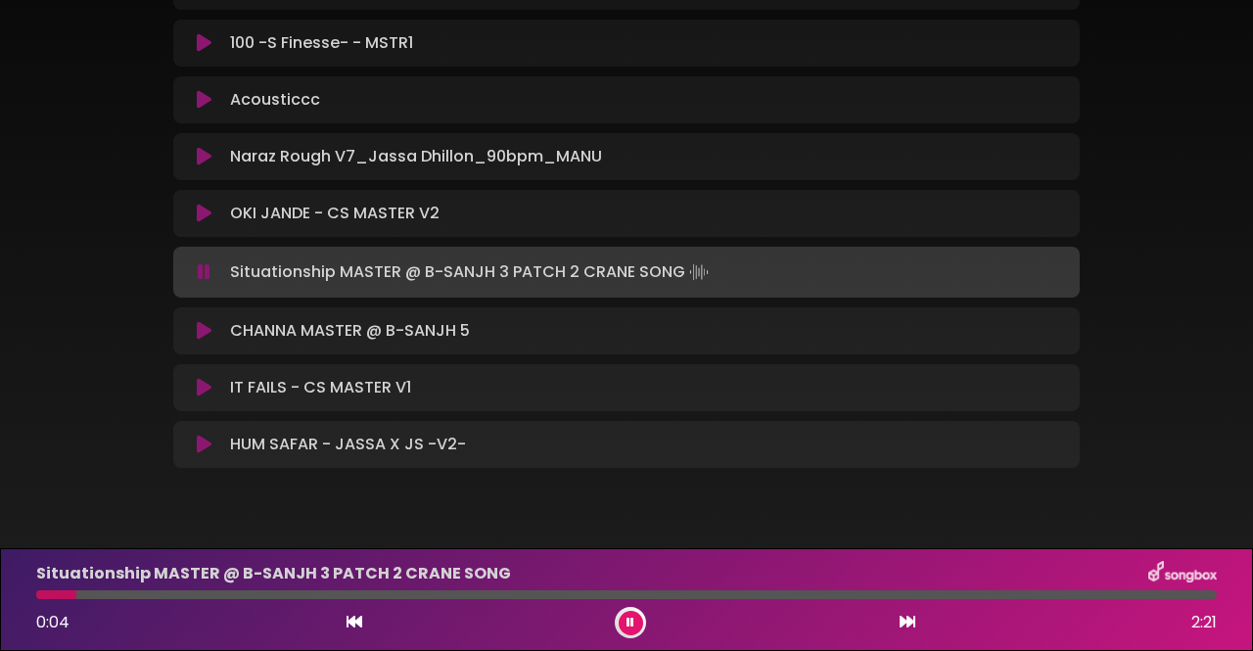
click at [1214, 164] on div "777 [PERSON_NAME] ×" at bounding box center [626, 101] width 1253 height 799
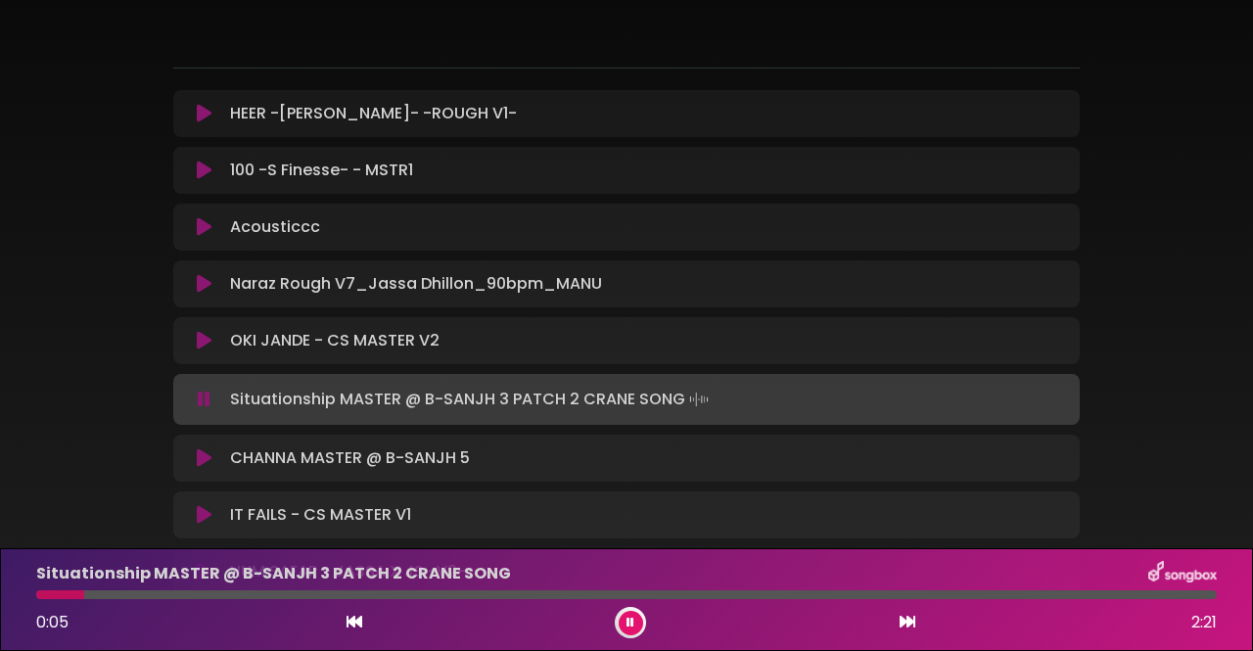
scroll to position [164, 0]
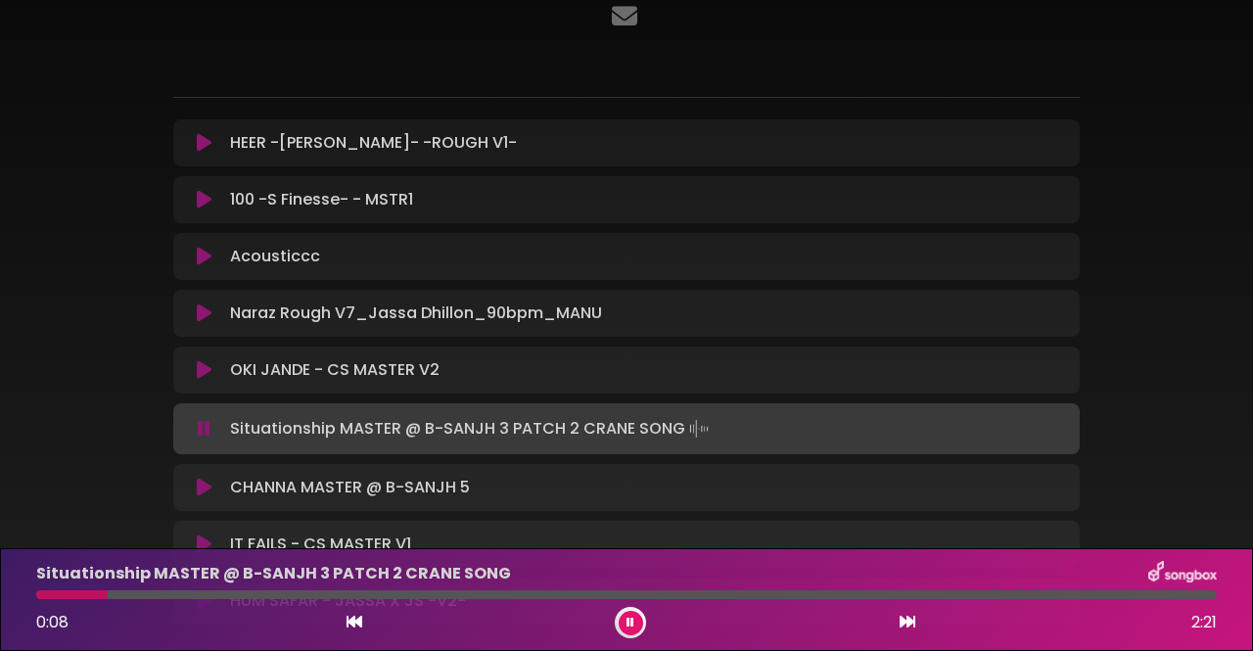
click at [639, 616] on button at bounding box center [631, 623] width 24 height 24
